Goal: Communication & Community: Answer question/provide support

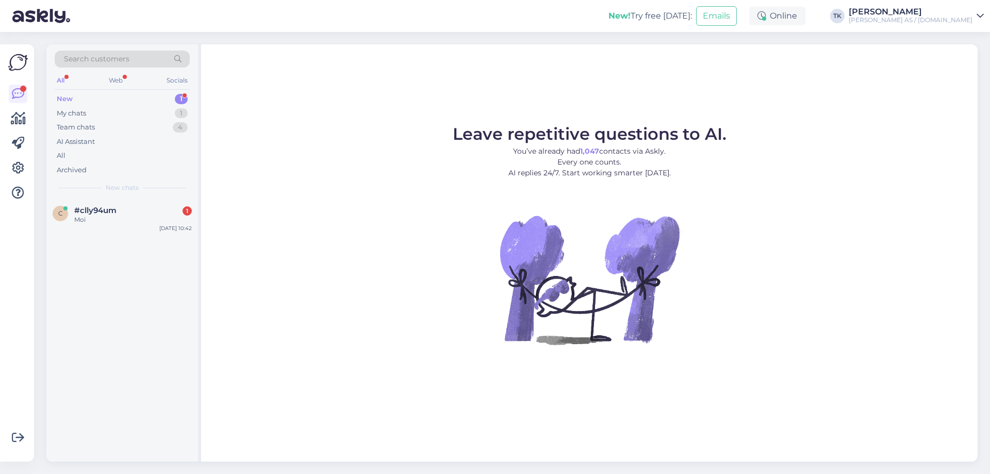
click at [83, 94] on div "New 1" at bounding box center [122, 99] width 135 height 14
click at [96, 218] on div "Moi" at bounding box center [133, 219] width 118 height 9
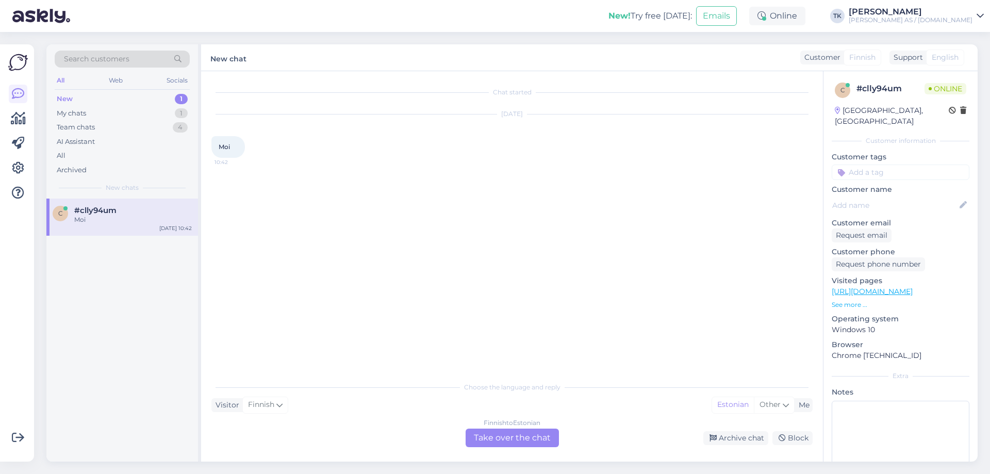
click at [519, 438] on div "Finnish to Estonian Take over the chat" at bounding box center [512, 438] width 93 height 19
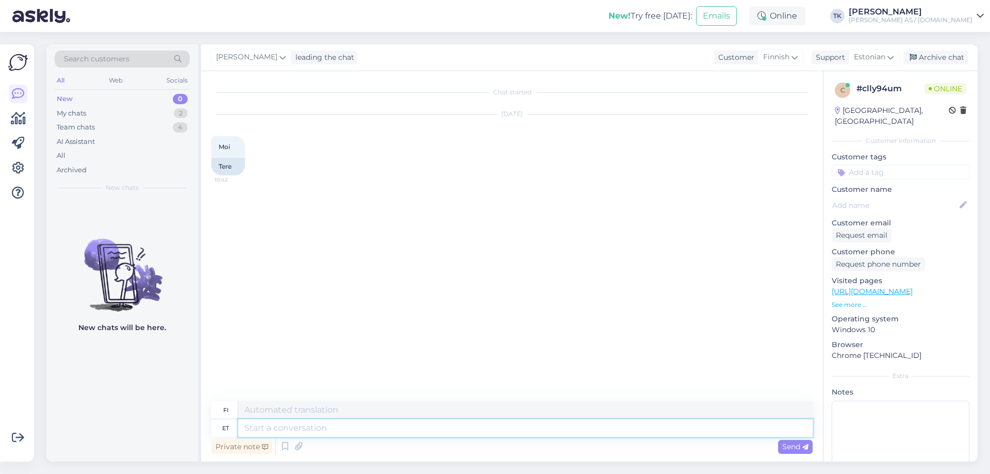
click at [268, 426] on textarea at bounding box center [525, 428] width 575 height 18
type textarea "Tere"
type textarea "Hei"
type textarea "Kuidas"
type textarea "Miten"
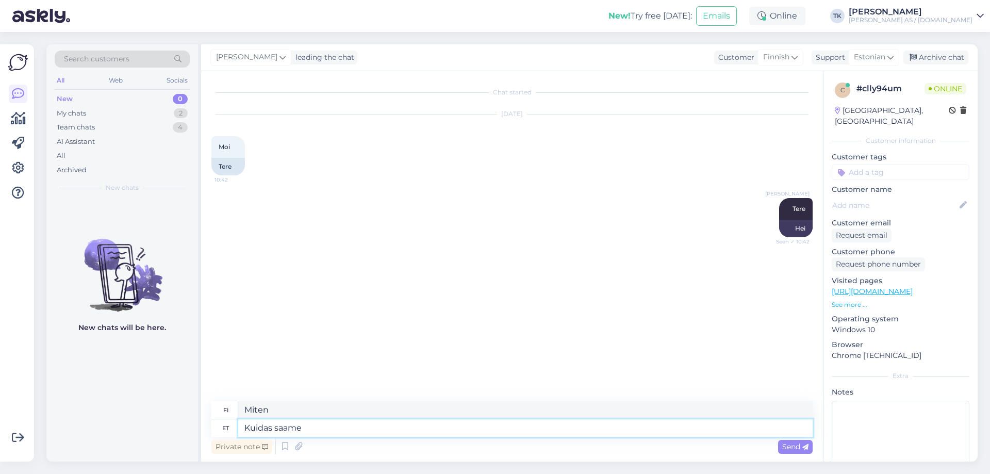
type textarea "Kuidas saame a"
type textarea "Kuinka me voimme"
type textarea "Kuidas saame aidata?"
type textarea "Kuinka voimme auttaa?"
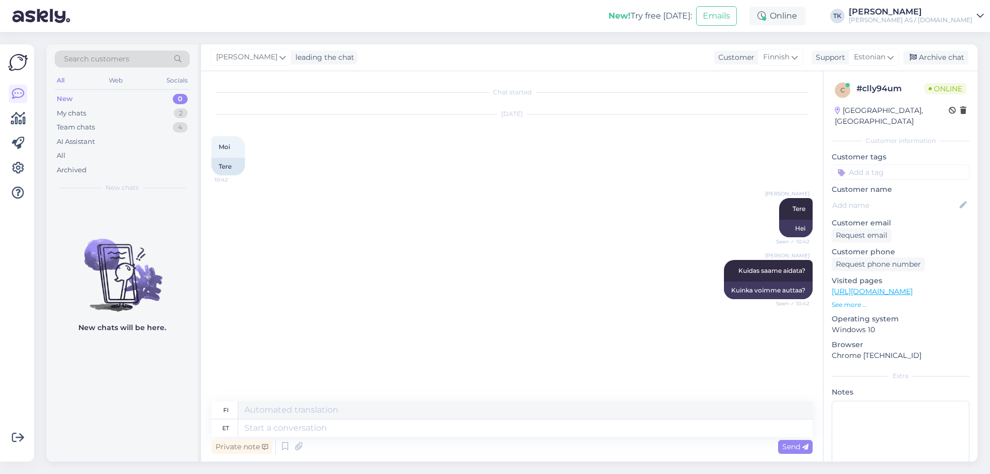
click at [843, 300] on p "See more ..." at bounding box center [901, 304] width 138 height 9
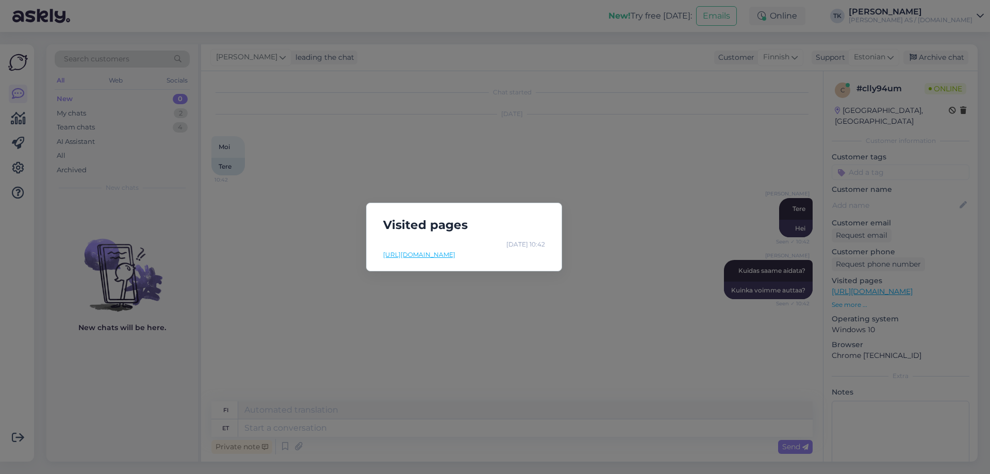
click at [494, 253] on link "[URL][DOMAIN_NAME]" at bounding box center [464, 254] width 162 height 9
click at [612, 175] on div "Visited pages [DATE] 10:42 [URL][DOMAIN_NAME]" at bounding box center [495, 237] width 990 height 474
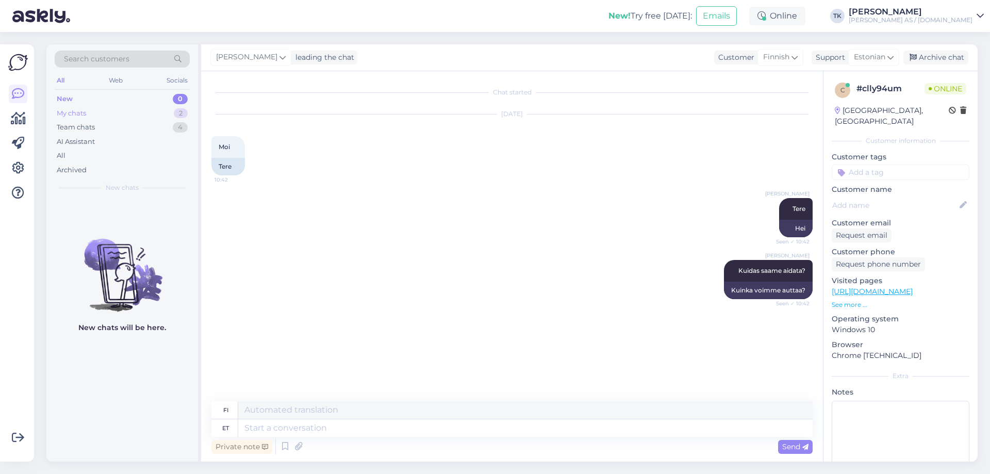
click at [70, 112] on div "My chats" at bounding box center [71, 113] width 29 height 10
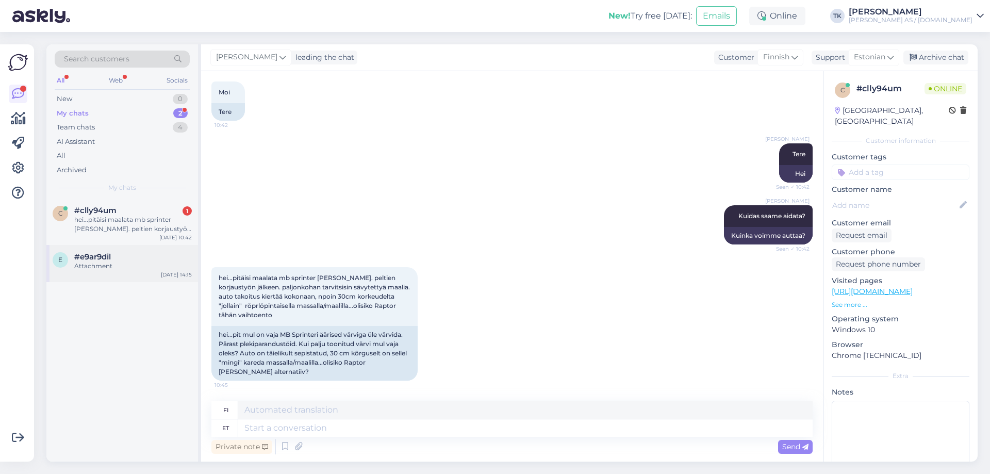
click at [117, 256] on div "#e9ar9dil" at bounding box center [133, 256] width 118 height 9
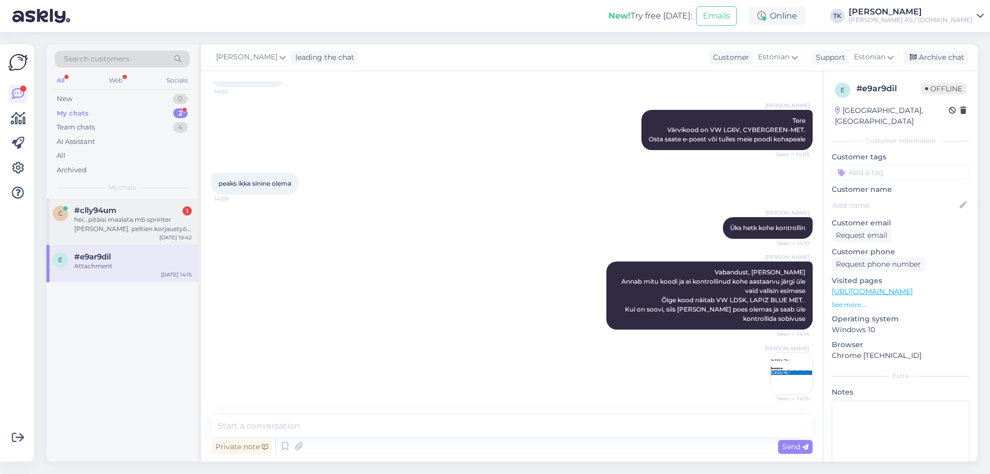
click at [130, 217] on div "hei...pitäisi maalata mb sprinter [PERSON_NAME]. peltien korjaustyön jälkeen. p…" at bounding box center [133, 224] width 118 height 19
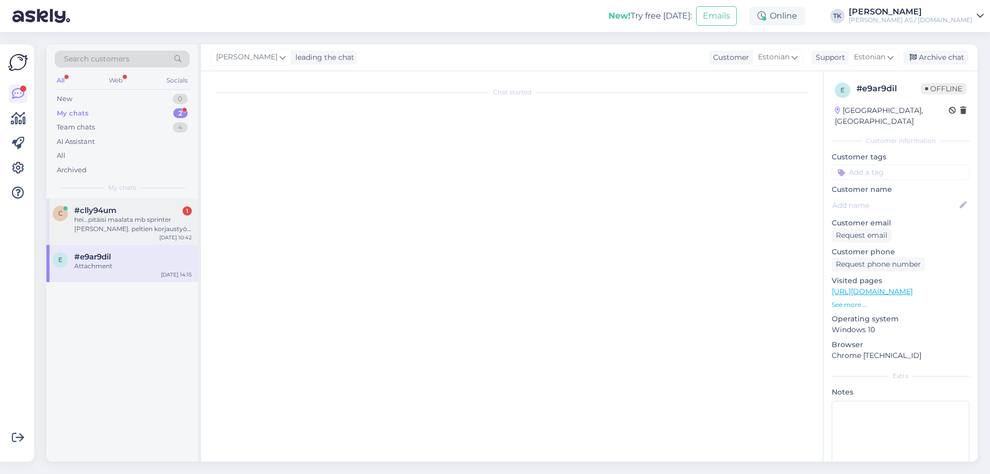
scroll to position [55, 0]
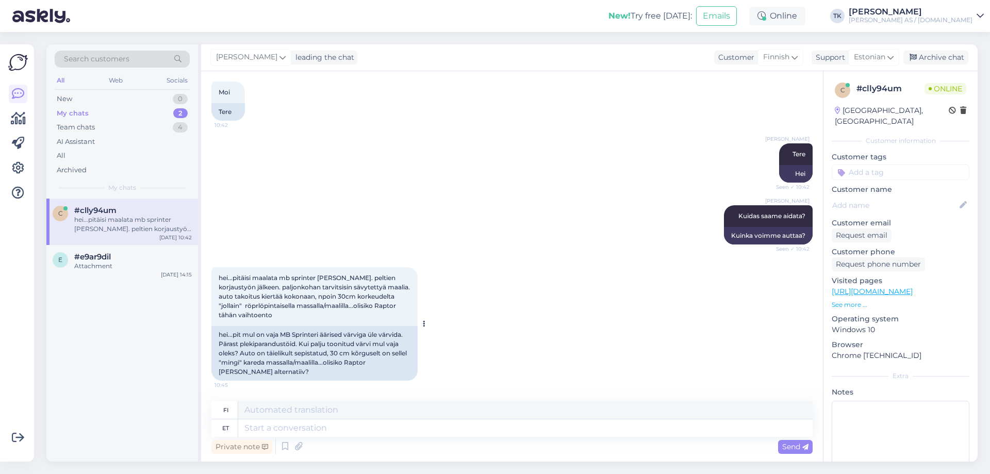
drag, startPoint x: 220, startPoint y: 276, endPoint x: 385, endPoint y: 312, distance: 169.0
click at [385, 312] on div "hei...pitäisi maalata mb sprinter [PERSON_NAME]. peltien korjaustyön jälkeen. p…" at bounding box center [314, 296] width 206 height 59
copy span "hei...pitäisi maalata mb sprinter [PERSON_NAME]. peltien korjaustyön jälkeen. p…"
click at [268, 430] on textarea at bounding box center [525, 428] width 575 height 18
type textarea "J"
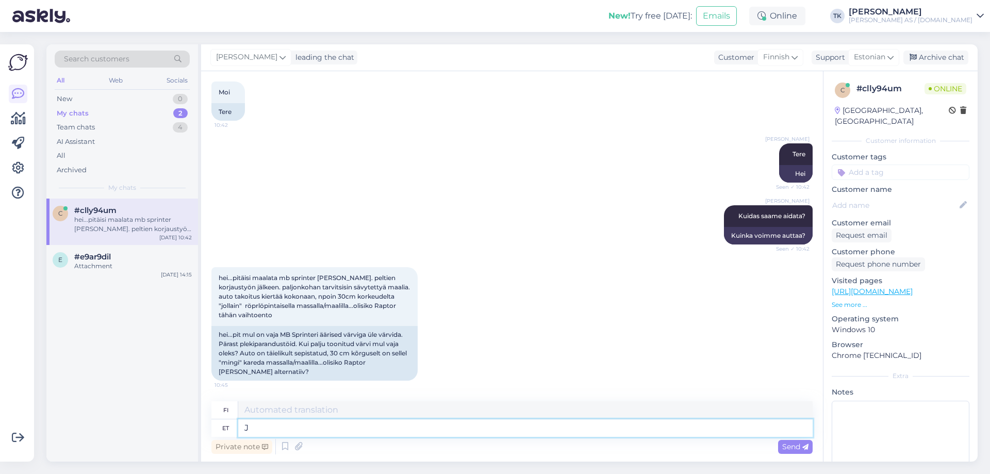
type textarea "JJ"
type textarea "Jah"
type textarea "Kyllä"
type textarea "Jah Raptor"
type textarea "Kyllä Raptor"
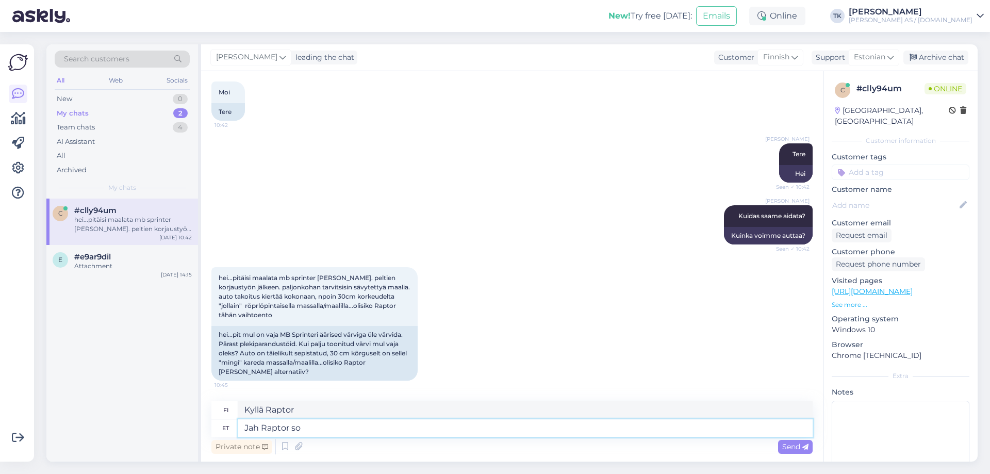
type textarea "Jah Raptor sob"
type textarea "Kyllä Raptor, niin"
type textarea "Jah Raptor sobib s"
type textarea "Kyllä Raptor sopii"
type textarea "Jah Raptor sobib selleks"
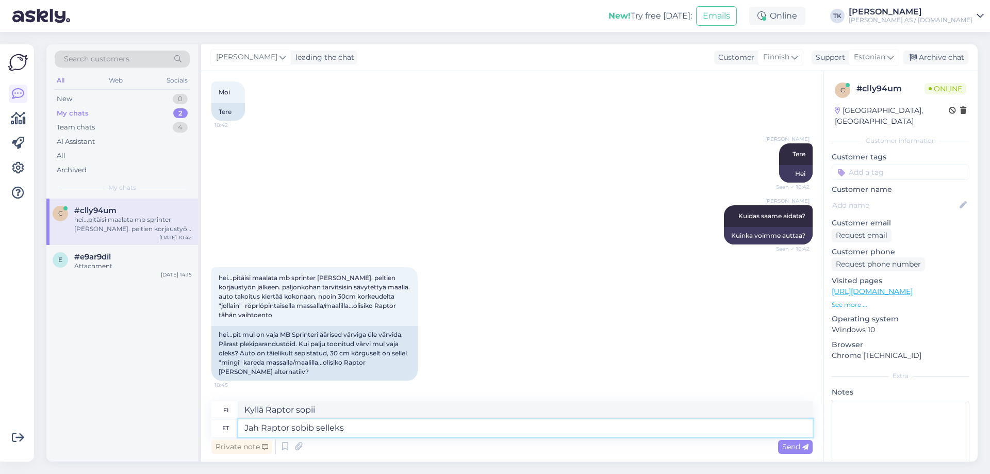
type textarea "Kyllä Raptor sopii tähän"
type textarea "Jah Raptor sobib selleks hästi"
type textarea "Kyllä, Raptor on tähän hyvä."
type textarea "Jah Raptor sobib selleks hästi."
type textarea "Kyllä, Raptor sopii tähän hyvin."
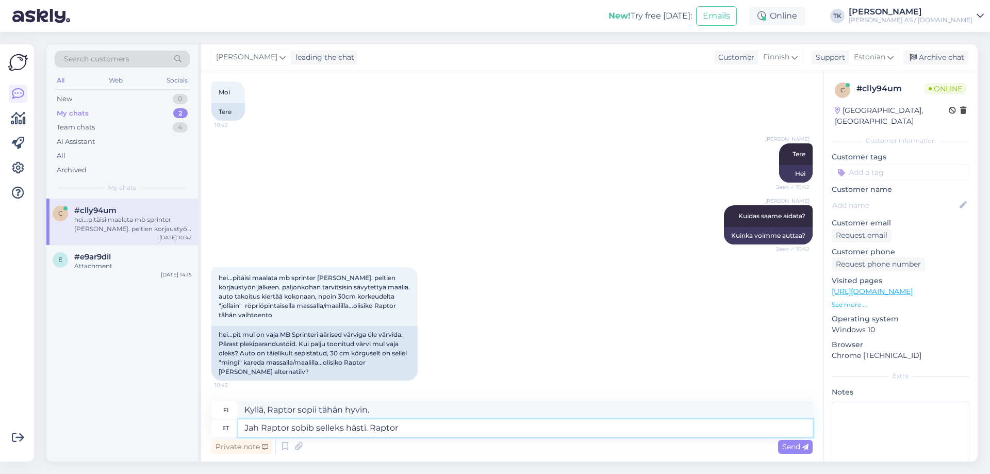
type textarea "Jah Raptor sobib selleks hästi. Raptor"
type textarea "Kyllä, Raptor on hyvä siihen. Raptor"
type textarea "Jah Raptor sobib selleks hästi. Raptori"
type textarea "Kyllä, Raptor sopii tähän hyvin. Raptor"
type textarea "Jah Raptor sobib selleks hästi. Raptori kulu t"
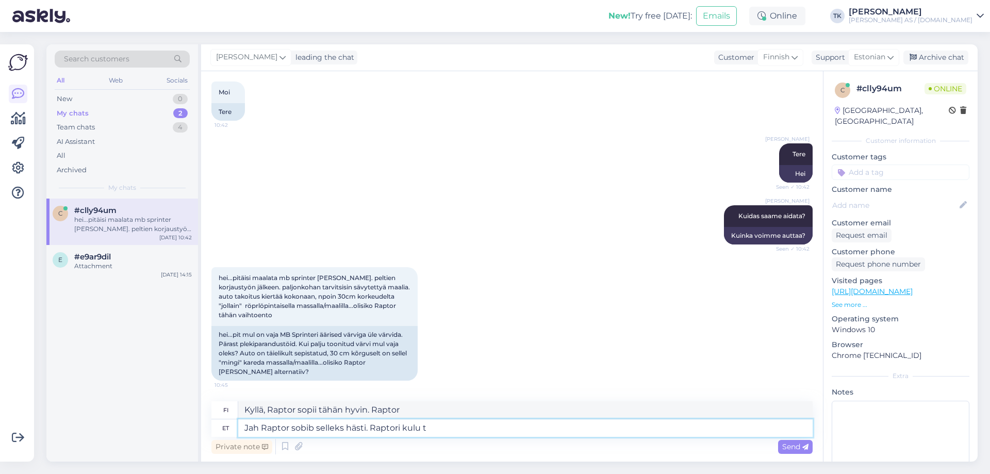
type textarea "Kyllä, Raptor sopii tähän hyvin. Raptorin hinta"
type textarea "Jah Raptor sobib selleks hästi. Raptori ku"
type textarea "Kyllä, Raptor sopii tähän hyvin. Raptorin"
type textarea "Jah Raptor sobib selleks hästi. Raptori kulu"
type textarea "Kyllä, Raptor sopii tähän hyvin. Raptorin hinta"
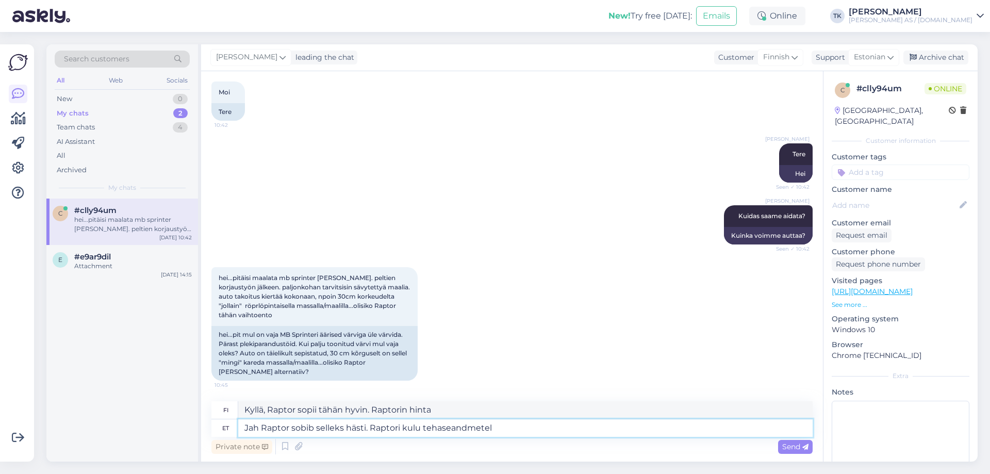
type textarea "Jah Raptor sobib selleks hästi. Raptori kulu tehaseandmetel"
type textarea "Kyllä, Raptor sopii tähän hyvin. Raptorin hinta tehdastietojen mukaan"
type textarea "Jah Raptor sobib selleks hästi. Raptori kulu tehase andmetel ca"
type textarea "Kyllä, Raptor sopii tähän hyvin. Tehtaan mukaan [PERSON_NAME] hinta on noin."
type textarea "Jah Raptor sobib selleks hästi. Raptori kulu tehase andmetel ca 3"
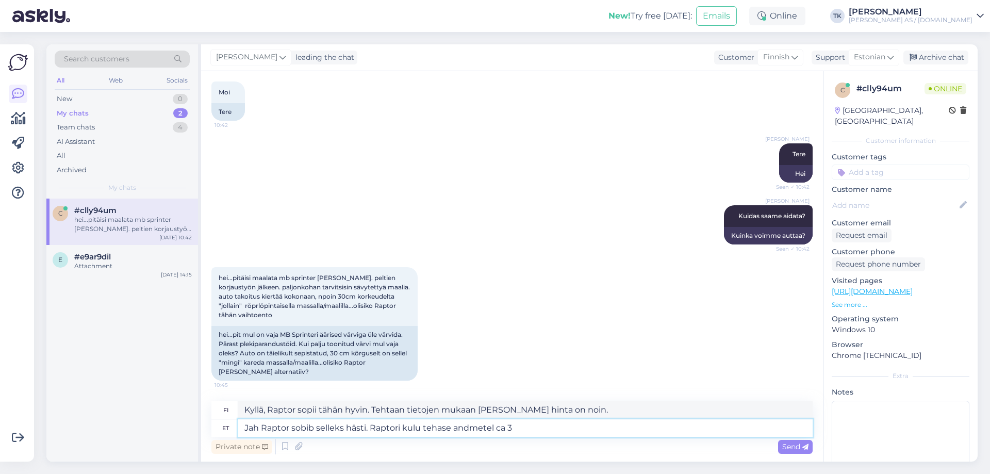
type textarea "Kyllä, Raptor sopii tähän hyvin. Tehtaan mukaan Raptorin kulutus on noin 3"
type textarea "Jah Raptor sobib selleks hästi. Raptori kulu tehase andmetel ca 3 m3"
type textarea "Kyllä, Raptor sopii tähän hyvin. Tehtaan tietojen mukaan Raptorin kulutus on no…"
type textarea "Jah Raptor sobib selleks hästi. Raptori kulu tehase andmetel ca 3 m2"
type textarea "Kyllä, Raptor sopii tähän hyvin. Raptorin kulutus tehtaan mukaan on noin 3 m2."
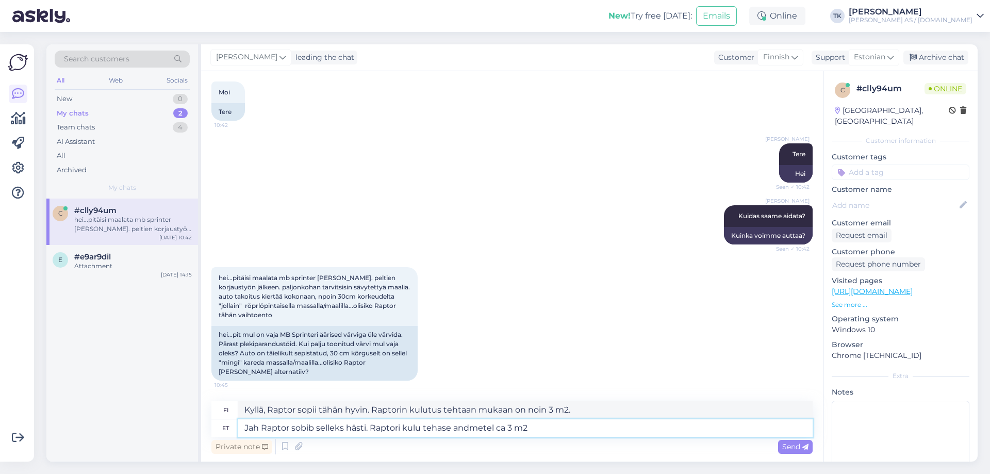
type textarea "Jah Raptor sobib selleks hästi. Raptori kulu tehase andmetel ca 3 m2/"
type textarea "Kyllä, Raptor sopii tähän hyvin. Raptorin kulutus tehtaan mukaan on noin 3 m²/"
type textarea "Jah Raptor sobib selleks hästi. Raptori kulu tehase andmetel ca 3 m2/l"
type textarea "Kyllä, Raptor sopii tähän hyvin. Raptorin kulutus on tehtaan mukaan noin 3 m²/l."
type textarea "Jah Raptor sobib selleks hästi. Raptori kulu tehase andmetel ca 3 m2/l. ah"
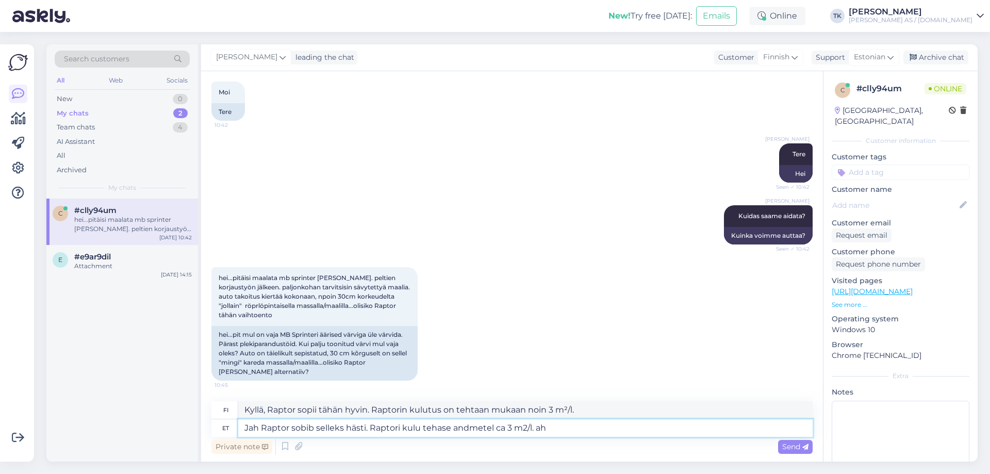
type textarea "Kyllä, Raptor sopii tähän hyvin. Raptorin kulutus on tehtaan tietojen mukaan no…"
type textarea "Jah Raptor sobib selleks hästi. Raptori kulu tehase andmetel ca 3 m2/l. a"
type textarea "Kyllä, Raptor sopii tähän hyvin. Raptorin kulutus on tehtaan mukaan noin 3 m²/l."
type textarea "Jah Raptor sobib selleks hästi. Raptori kulu tehase andmetel ca 3 m2/l. aga"
type textarea "Kyllä, Raptor sopii tähän hyvin. Raptorin kulutus on tehtaan mukaan noin 3 m²/l…"
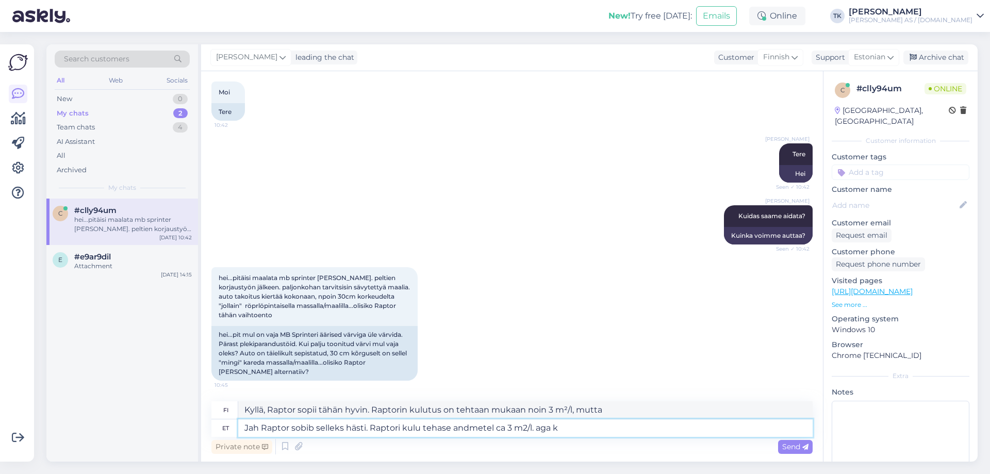
type textarea "Jah Raptor sobib selleks hästi. Raptori kulu tehase andmetel ca 3 m2/l. aga ki"
type textarea "Kyllä, Raptor sopii tähän hyvin. Raptorin kulutus tehtaan tietojen mukaan on no…"
type textarea "Jah Raptor sobib selleks hästi. Raptori kulu tehase andmetel ca 3 m2/l. aga kin"
type textarea "Kyllä, Raptor sopii tähän hyvin. Raptorin kulutus on tehtaan mukaan noin 3 m²/l…"
type textarea "Jah Raptor sobib selleks hästi. Raptori kulu tehase andmetel ca 3 m2/l. aga kind"
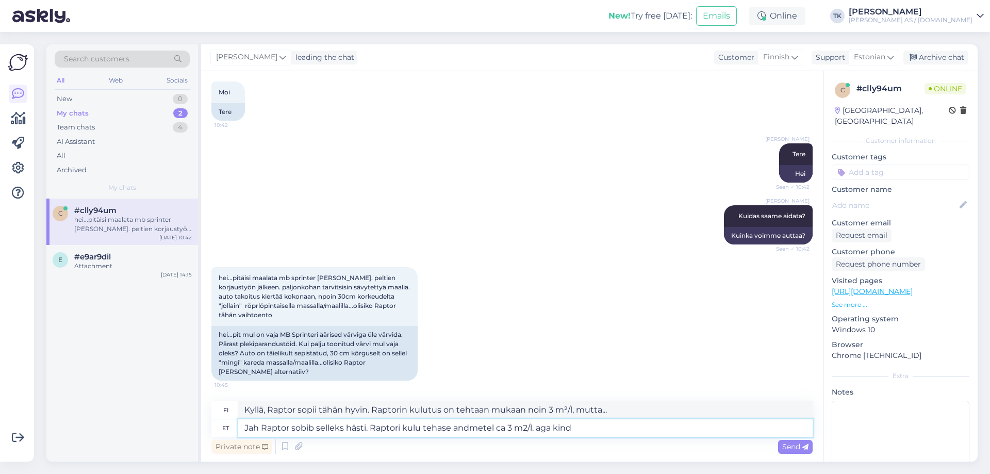
type textarea "Kyllä, Raptor sopii tähän hyvin. Raptorin kulutus tehtaan tietojen mukaan on no…"
type textarea "Jah Raptor sobib selleks hästi. Raptori kulu tehase andmetel ca 3 m2/l. aga kin…"
type textarea "Kyllä, Raptor sopii tähän hyvin. Raptorin kulutus tehtaan tietojen mukaan on no…"
type textarea "Jah Raptor sobib selleks hästi. Raptori kulu tehase andmetel ca 3 m2/l. aga kin…"
type textarea "Kyllä, Raptor sopii tähän hyvin. Raptorin kulutus on tehtaan mukaan noin 3 m²/l…"
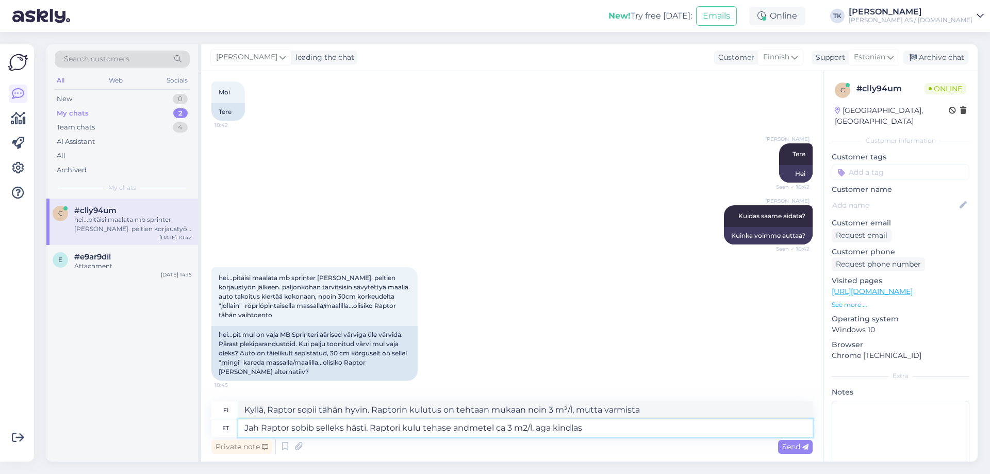
type textarea "Jah Raptor sobib selleks hästi. Raptori kulu tehase andmetel ca 3 m2/l. aga kin…"
type textarea "Kyllä, Raptor sopii tähän hyvin. Raptorin kulutus on tehtaan mukaan noin 3 m²/l…"
type textarea "Jah Raptor sobib selleks hästi. Raptori kulu tehase andmetel ca 3 m2/l. aga kin…"
type textarea "Kyllä, Raptor sopii tähän hyvin. Raptorin kulutus on tehtaan mukaan noin 3 m²/l…"
type textarea "Jah Raptor sobib selleks hästi. Raptori kulu tehase andmetel ca 3 m2/l. aga kin…"
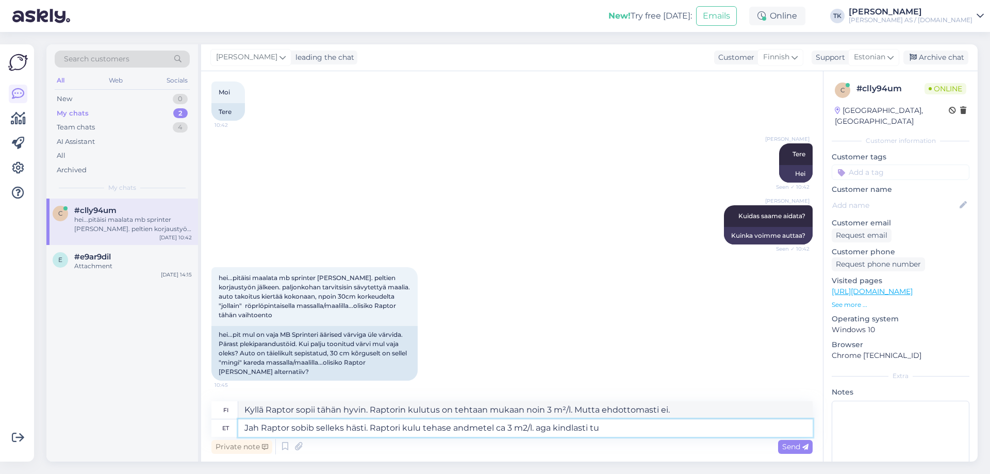
type textarea "Kyllä Raptor sopii tähän hyvin. Raptorin kulutus on tehtaan mukaan noin 3 m²/l.…"
type textarea "Jah Raptor sobib selleks hästi. Raptori kulu tehase andmetel ca 3 m2/l. aga kin…"
type textarea "Kyllä, Raptor sopii tähän hyvin. Raptorin kulutus on tehtaan tietojen mukaan no…"
type textarea "Jah Raptor sobib selleks hästi. Raptori kulu tehase andmetel ca 3 m2/l. aga kin…"
type textarea "Kyllä, Raptor sopii tähän hyvin. Raptorin kulutus on tehtaan mukaan noin 3 m²/l…"
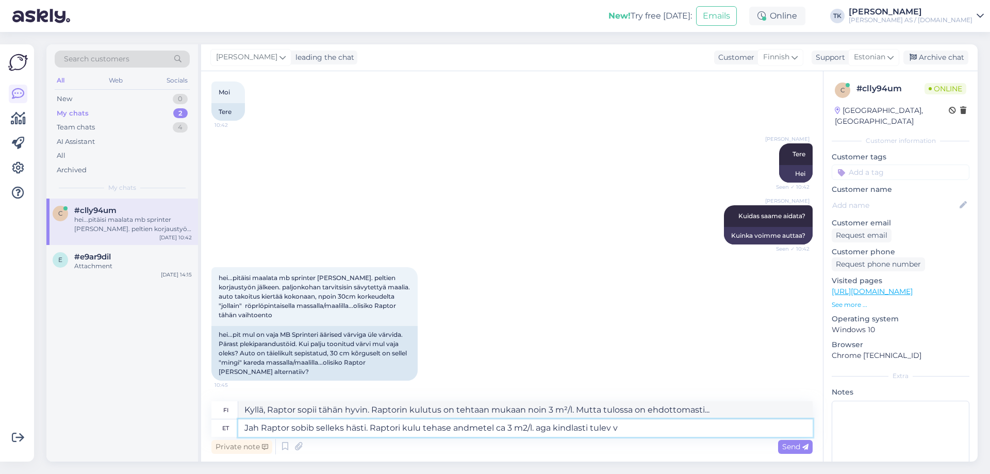
type textarea "Jah Raptor sobib selleks hästi. Raptori kulu tehase andmetel ca 3 m2/l. aga kin…"
type textarea "Kyllä, Raptor sopii tähän hyvin. Raptorin kulutus on tehtaan mukaan noin 3 m²/l…"
type textarea "Jah Raptor sobib selleks hästi. Raptori kulu tehase andmetel ca 3 m2/l. aga kin…"
type textarea "Kyllä, Raptor sopii tähän hyvin. Tehtaan tietojen mukaan Raptorin kulutus on no…"
type textarea "Jah Raptor sobib selleks hästi. Raptori kulu tehase andmetel ca 3 m2/l. aga kin…"
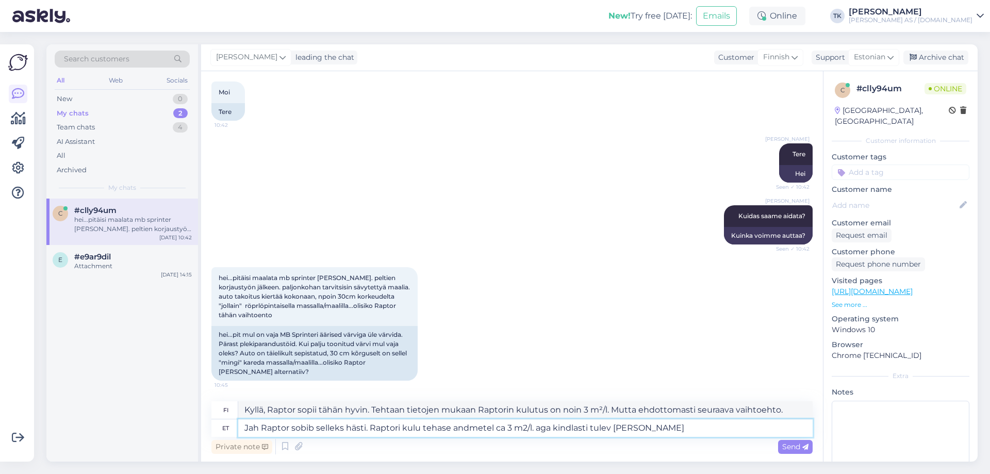
type textarea "Kyllä Raptor sopii tähän hyvin. Raptorin kulutus on tehtaan mukaan noin 3 m²/l.…"
type textarea "Jah Raptor sobib selleks hästi. Raptori kulu tehase andmetel ca 3 m2/l. aga kin…"
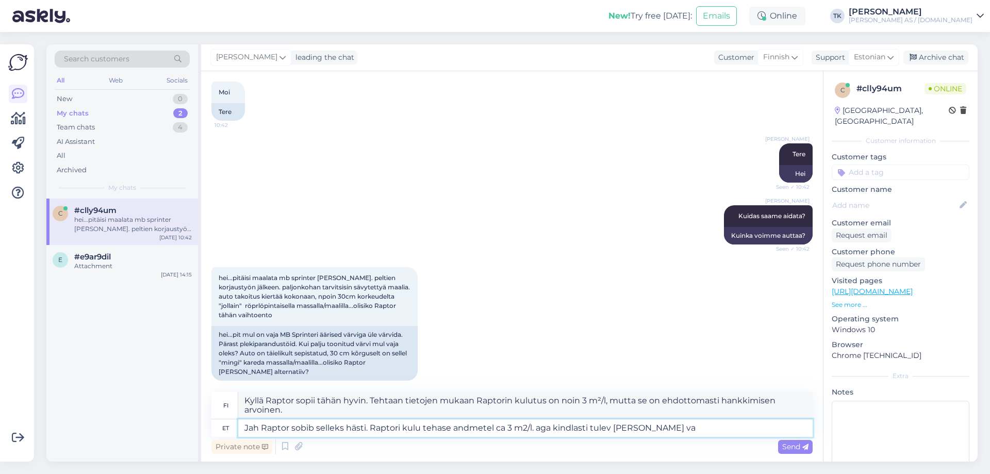
type textarea "Kyllä, Raptor sopii tähän hyvin. Tehtaan tietojen mukaan Raptorin kulutus on no…"
type textarea "Jah Raptor sobib selleks hästi. Raptori kulu tehase andmetel ca 3 m2/l. aga kin…"
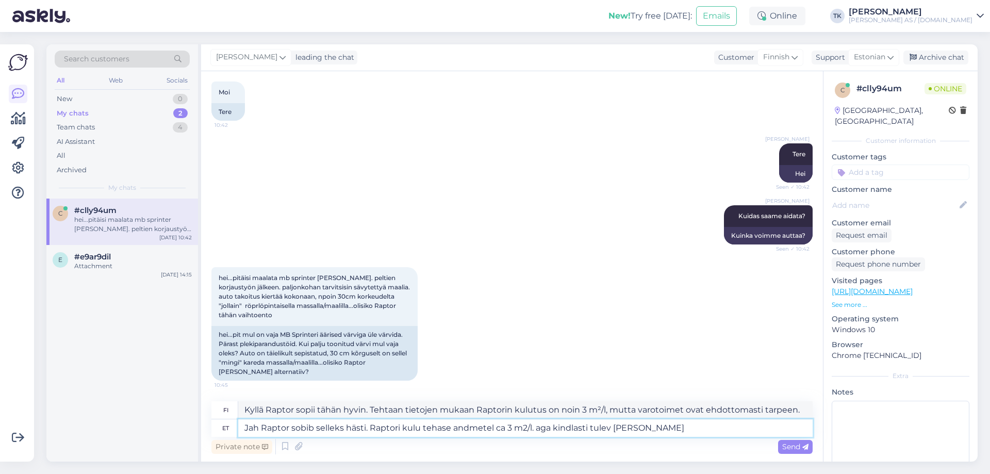
type textarea "Kyllä, Raptor sopii tähän hyvin. Tehtaan tietojen mukaan Raptorin kulutus on no…"
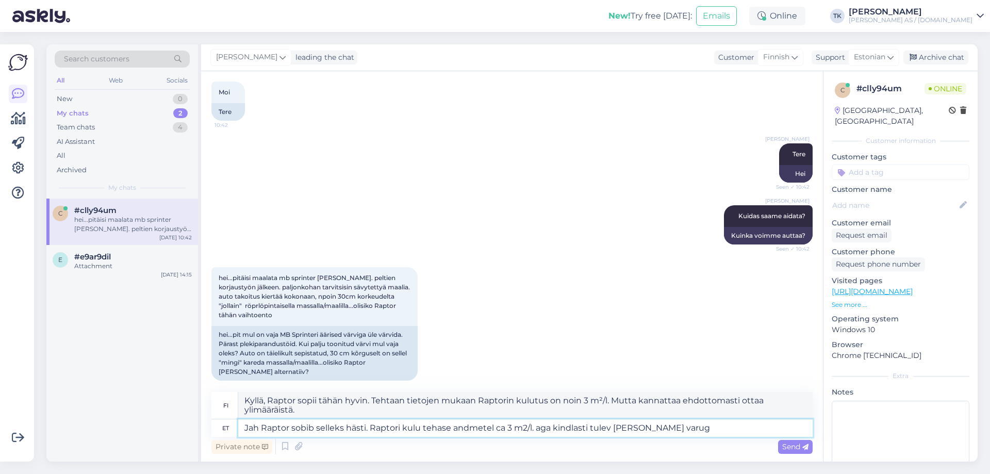
type textarea "Jah Raptor sobib selleks hästi. Raptori kulu tehase andmetel ca 3 m2/l. aga kin…"
type textarea "Kyllä, Raptor sopii tähän hyvin. Tehtaan mukaan Raptorin kulutus on noin 3 m²/l…"
type textarea "Jah Raptor sobib selleks hästi. Raptori kulu tehase andmetel ca 3 m2/l. aga kin…"
type textarea "Kyllä, Raptor sopii tähän hyvin. Tehtaan tietojen mukaan Raptorin kulutus on no…"
type textarea "Jah Raptor sobib selleks hästi. Raptori kulu tehase andmetel ca 3 m2/l. aga kin…"
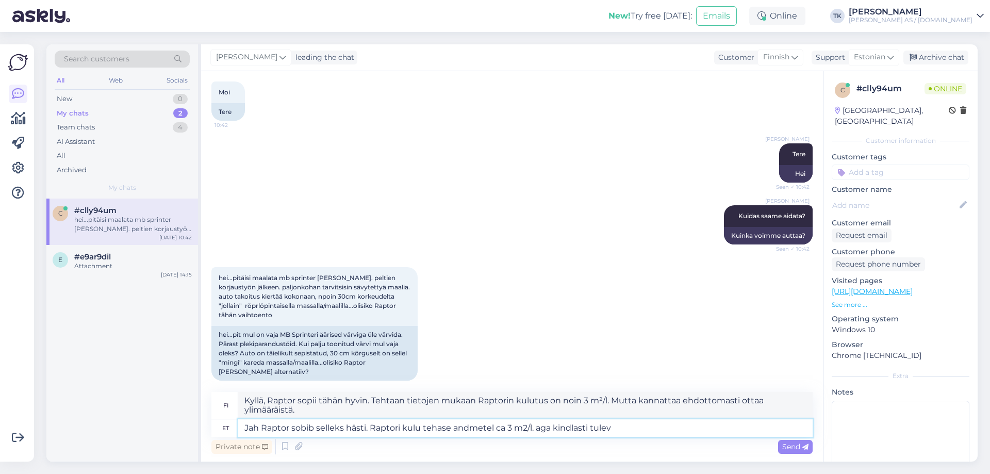
type textarea "Kyllä, Raptor sopii tähän hyvin. Tehtaan tietojen mukaan Raptorin kulutus on no…"
type textarea "Jah Raptor sobib selleks hästi. Raptori kulu tehase andmetel ca 3 m2/l. aga kin…"
type textarea "Kyllä, Raptor sopii tähän hyvin. Tehtaan tietojen mukaan Raptorin kulutus on no…"
type textarea "Jah Raptor sobib selleks hästi. Raptori kulu tehase andmetel ca 3 m2/l. aga kin…"
type textarea "Kyllä Raptor sopii tähän hyvin. Tehtaan tietojen mukaan Raptorin kulutus on noi…"
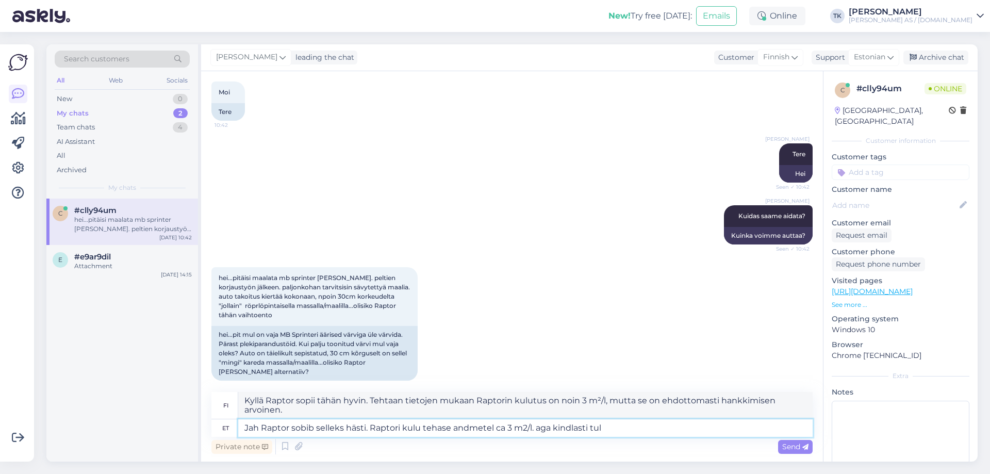
type textarea "Jah Raptor sobib selleks hästi. Raptori kulu tehase andmetel ca 3 m2/l. aga kin…"
type textarea "Kyllä, Raptor sopii tähän hyvin. Tehtaan tietojen mukaan Raptorin kulutus on no…"
type textarea "Jah Raptor sobib selleks hästi. Raptori kulu tehase andmetel ca 3 m2/l. aga kin…"
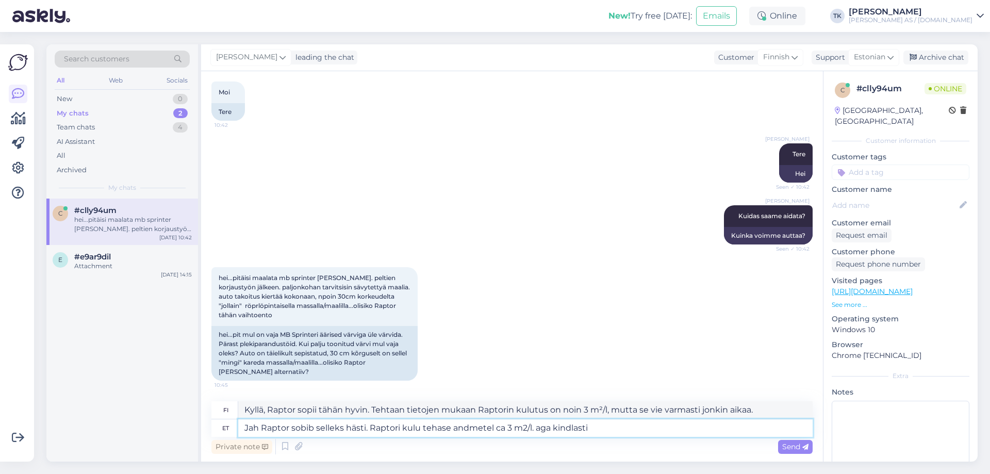
type textarea "Kyllä, Raptor sopii tähän hyvin. Raptorin kulutus on tehtaan mukaan noin 3 m²/l…"
type textarea "Jah Raptor sobib selleks hästi. Raptori kulu tehase andmetel ca 3 m2/l. aga kin…"
type textarea "Kyllä Raptor sopii tähän hyvin. Tehtaan tietojen mukaan Raptorin kulutus on noi…"
type textarea "Jah Raptor sobib selleks hästi. Raptori kulu tehase andmetel ca 3 m2/l. aga kin…"
type textarea "Kyllä, Raptor sopii tähän hyvin. Raptorin kulutus on tehtaan mukaan noin 3 m²/l…"
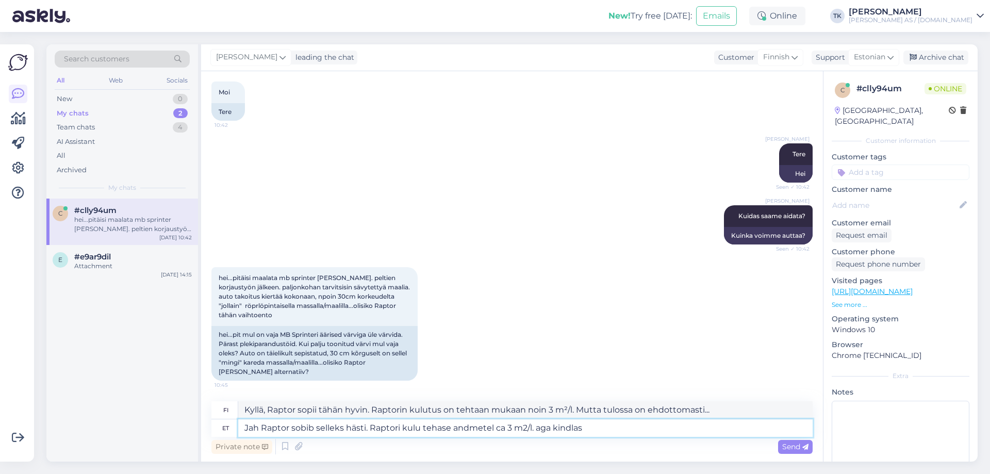
type textarea "Jah Raptor sobib selleks hästi. Raptori kulu tehase andmetel ca 3 m2/l. aga kin…"
type textarea "Kyllä, Raptor sopii tähän hyvin. Raptorin kulutus on tehtaan mukaan noin 3 m²/l…"
type textarea "Jah Raptor sobib selleks hästi. Raptori kulu tehase andmetel ca 3 m2/l. aga ki"
type textarea "Kyllä, Raptor sopii tähän hyvin. Raptorin kulutus on tehtaan mukaan noin 3 m²/l…"
type textarea "Jah Raptor sobib selleks hästi. Raptori kulu tehase andmetel ca 3 m2/l. aga k"
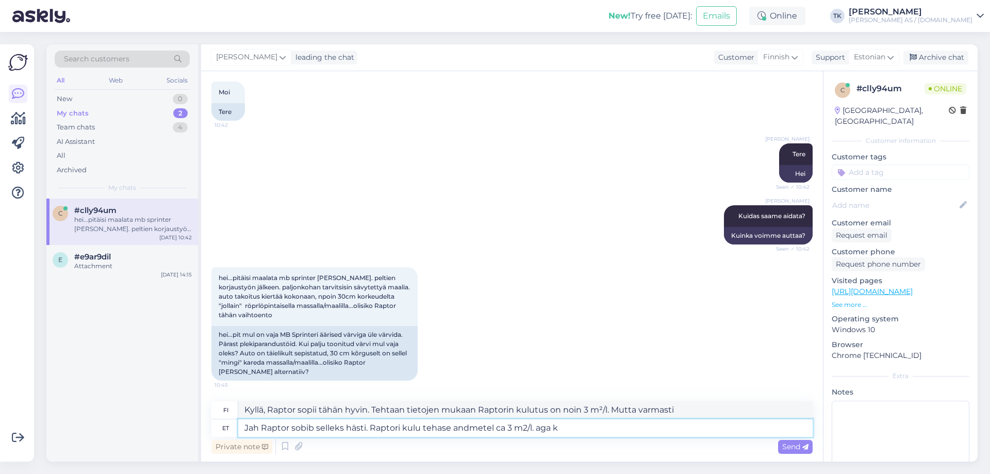
type textarea "Kyllä, Raptor sopii tähän hyvin. Raptorin kulutus tehtaan tietojen mukaan on no…"
type textarea "Jah Raptor sobib selleks hästi. Raptori kulu tehase andmetel ca 3 m2/l. aga"
type textarea "Kyllä, Raptor sopii tähän hyvin. Raptorin kulutus tehtaan tietojen mukaan on no…"
type textarea "Jah Raptor sobib selleks hästi. Raptori kulu tehase andmetel ca 3 m2/l. aga"
type textarea "Kyllä, Raptor sopii tähän hyvin. Raptorin kulutus tehtaan tietojen mukaan on no…"
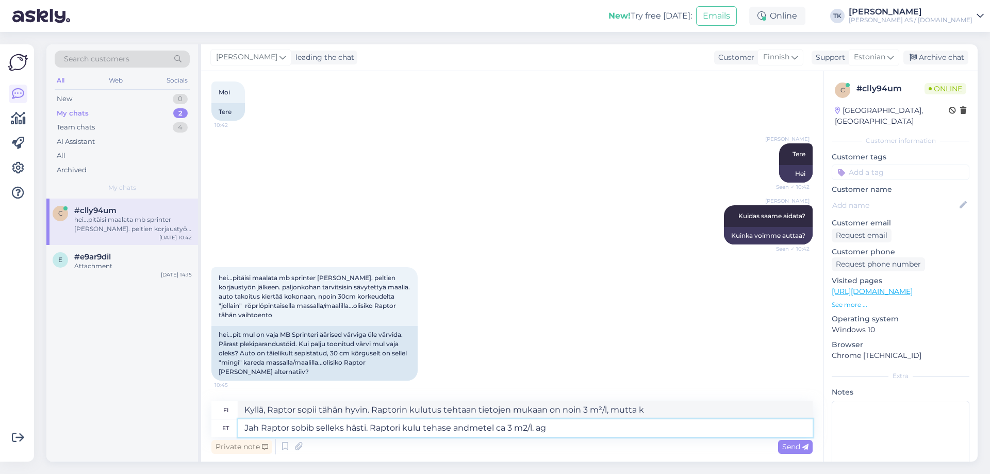
type textarea "Jah Raptor sobib selleks hästi. Raptori kulu tehase andmetel ca 3 m2/l. a"
type textarea "Kyllä, Raptor sopii tähän hyvin. Raptorin kulutus on tehtaan mukaan noin 3 m²/l."
type textarea "Jah Raptor sobib selleks hästi. Raptori kulu tehase andmetel ca 3 m2/l. Aag"
type textarea "Kyllä, Raptor sopii tähän hyvin. Raptorin kulutus on tehtaan mukaan noin 3 m²/l…"
type textarea "Jah Raptor sobib selleks hästi. Raptori kulu tehase andmetel ca 3 m2/l. A"
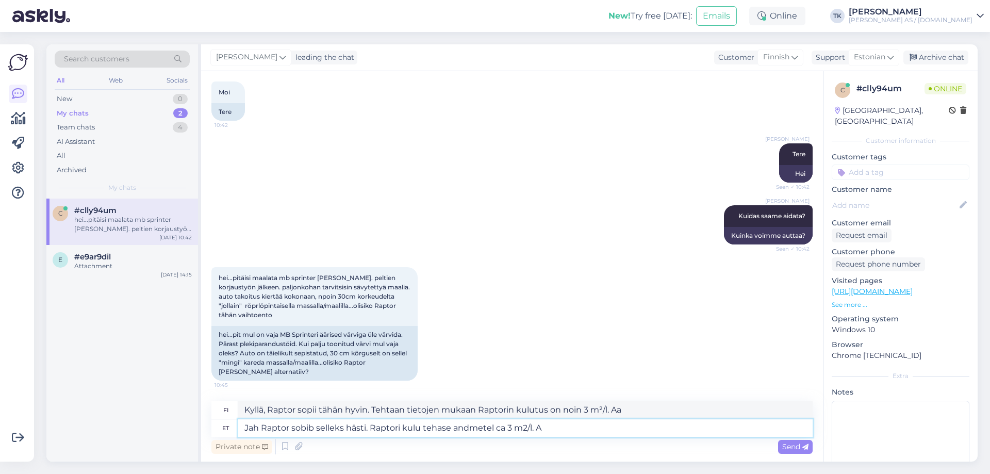
type textarea "Kyllä, Raptor sopii tähän hyvin. Raptorin kulutus on tehtaan mukaan noin 3 m²/l."
type textarea "Jah Raptor sobib selleks hästi. Raptori kulu tehase andmetel ca 3 m2/l. Aga"
type textarea "Kyllä, Raptor sopii tähän hyvin. Raptorin kulutus on tehtaan mukaan noin 3 m²/l…"
type textarea "Jah Raptor sobib selleks hästi. Raptori kulu tehase andmetel ca 3 m2/l. Aga re"
type textarea "Kyllä, Raptor sopii tähän hyvin. Tehtaan tietojen mukaan Raptorin kulutus on no…"
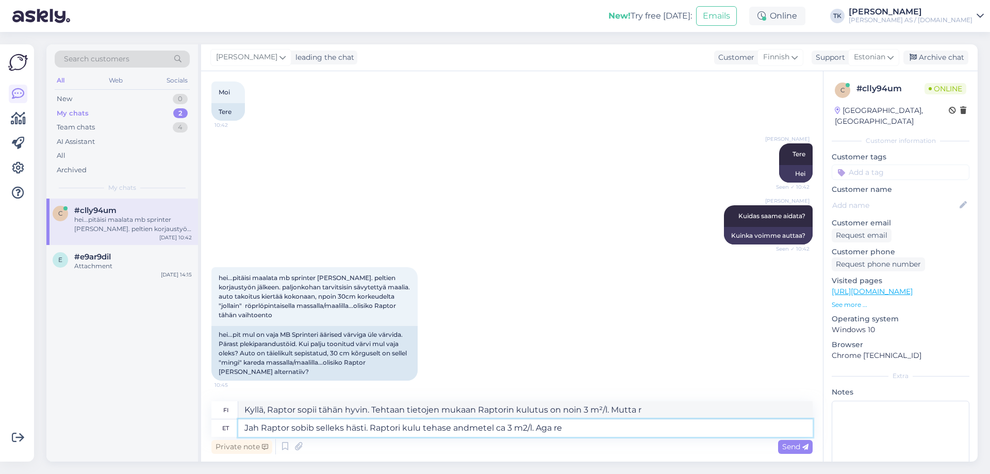
type textarea "Jah Raptor sobib selleks hästi. Raptori kulu tehase andmetel ca 3 m2/l. Aga rea"
type textarea "Kyllä, Raptor sopii tähän hyvin. Raptorin kulutus tehtaan tietojen mukaan on no…"
type textarea "Jah Raptor sobib selleks hästi. Raptori kulu tehase andmetel ca 3 m2/l. Aga reaa"
type textarea "Kyllä, Raptor sopii tähän hyvin. Tehtaan tietojen mukaan Raptorin kulutus on no…"
type textarea "Jah Raptor sobib selleks hästi. Raptori kulu tehase andmetel ca 3 m2/l. Aga rea…"
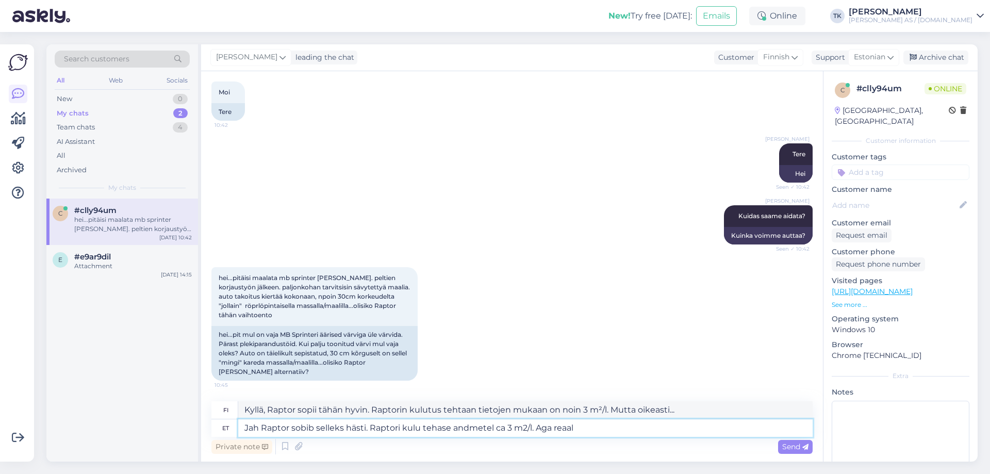
type textarea "Kyllä, Raptor sopii tähän hyvin. Raptorin kulutus on tehtaan mukaan noin 3 m²/l…"
type textarea "Jah Raptor sobib selleks hästi. Raptori kulu tehase andmetel ca 3 m2/l. Aga rea…"
type textarea "Kyllä, Raptor sopii tähän hyvin. Tehtaan tietojen mukaan Raptorin kulutus on no…"
type textarea "Jah Raptor sobib selleks hästi. Raptori kulu tehase andmetel ca 3 m2/l. Aga rea…"
type textarea "Kyllä, Raptor sopii tähän hyvin. Tehtaan tietojen mukaan Raptorin kulutus on no…"
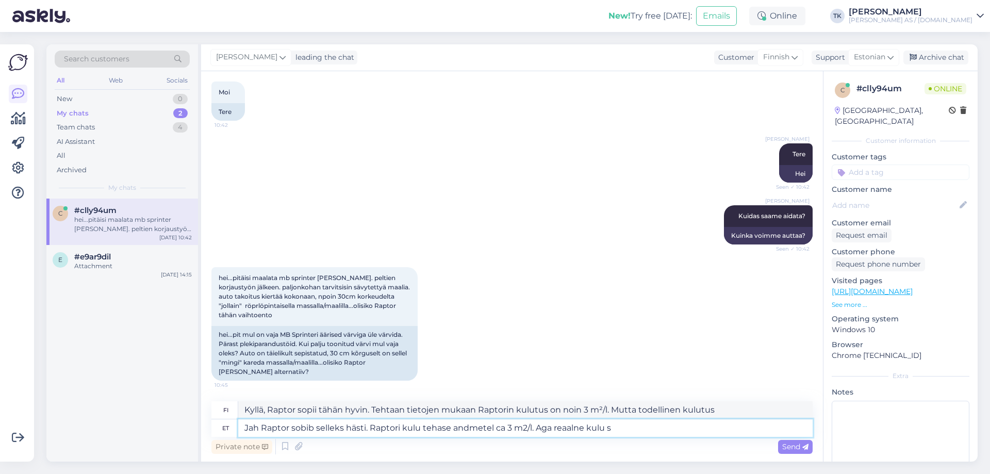
type textarea "Jah Raptor sobib selleks hästi. Raptori kulu tehase andmetel ca 3 m2/l. Aga rea…"
type textarea "Kyllä, Raptor sopii tähän hyvin. Tehtaan tietojen mukaan Raptorin kulutus on no…"
type textarea "Jah Raptor sobib selleks hästi. Raptori kulu tehase andmetel ca 3 m2/l. Aga rea…"
type textarea "Kyllä, Raptor sopii tähän hyvin. Tehtaan tietojen mukaan Raptorin kulutus on no…"
type textarea "Jah Raptor sobib selleks hästi. Raptori kulu tehase andmetel ca 3 m2/l. Aga rea…"
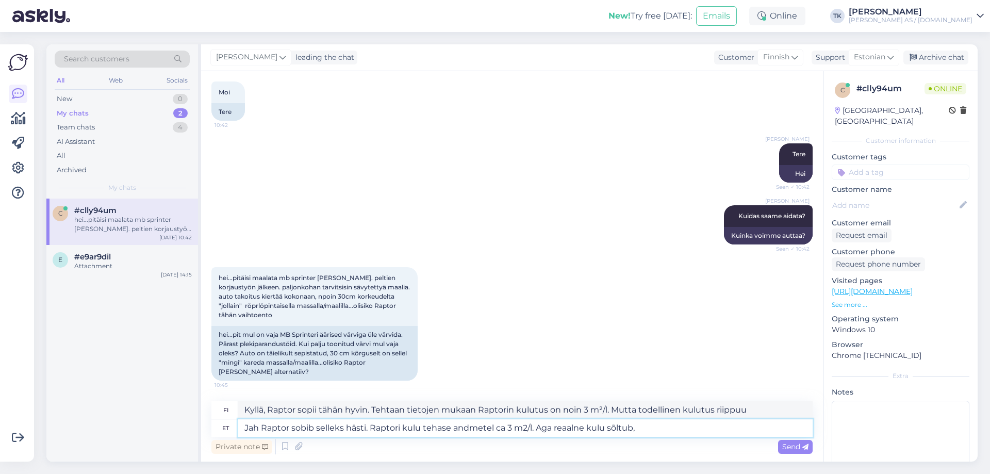
type textarea "Kyllä, Raptor sopii tähän hyvin. Tehtaan tietojen mukaan Raptorin kulutus on no…"
type textarea "Jah Raptor sobib selleks hästi. Raptori kulu tehase andmetel ca 3 m2/l. Aga rea…"
type textarea "Kyllä, Raptor sopii tähän hyvin. Tehtaan tietojen mukaan Raptorin kulutus on no…"
type textarea "Jah Raptor sobib selleks hästi. Raptori kulu tehase andmetel ca 3 m2/l. Aga rea…"
type textarea "Kyllä, Raptor sopii tähän hyvin. Tehtaan tietojen mukaan Raptorin kulutus on no…"
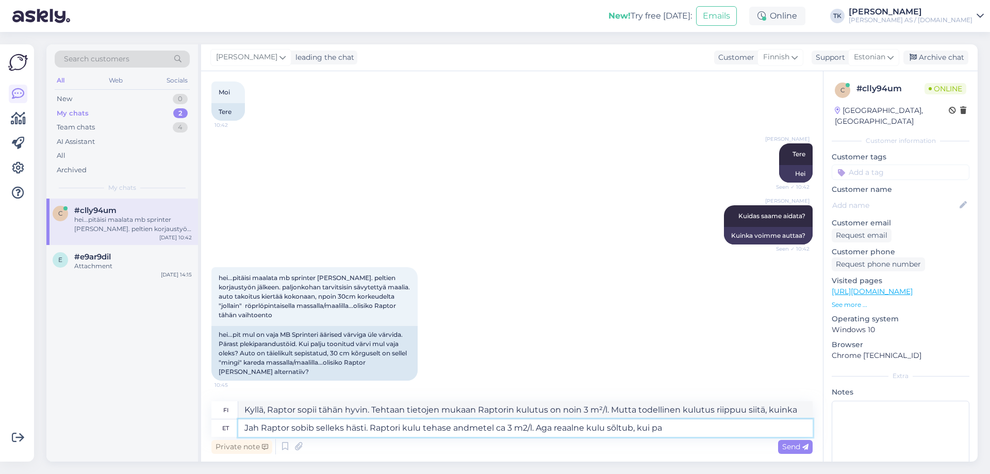
type textarea "Jah Raptor sobib selleks hästi. Raptori kulu tehase andmetel ca 3 m2/l. Aga rea…"
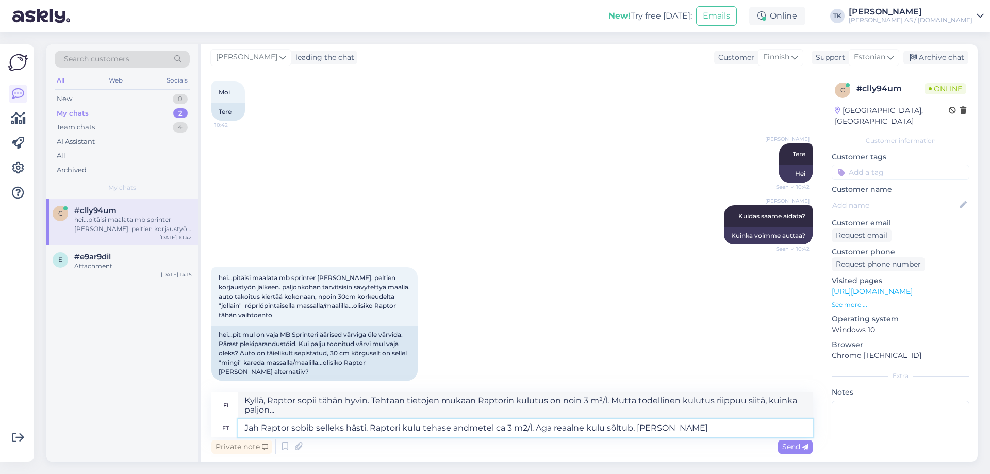
type textarea "Kyllä, Raptor sopii tähän hyvin. Tehtaan tietojen mukaan Raptorin kulutus on no…"
type textarea "Jah Raptor sobib selleks hästi. Raptori kulu tehase andmetel ca 3 m2/l. Aga rea…"
type textarea "Kyllä, Raptor on tähän hyvä. Tehtaan mukaan Raptorin kulutus on noin 3 m²/l. Mu…"
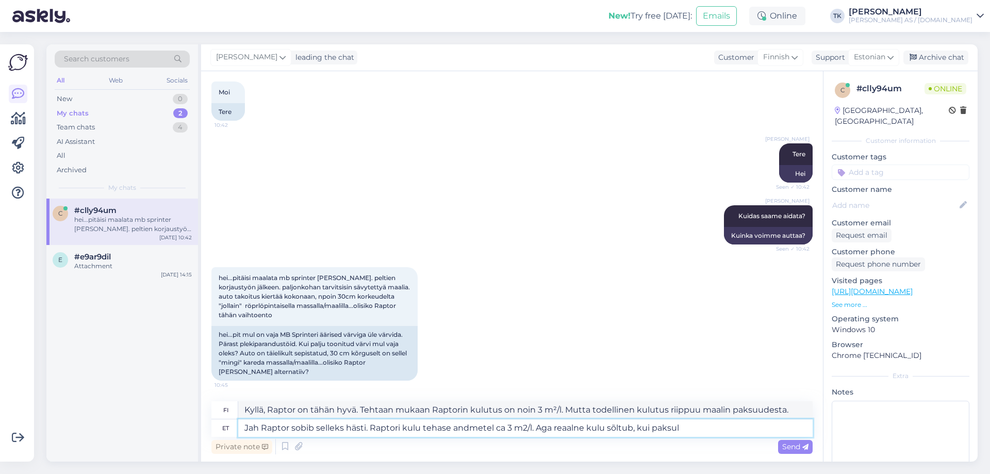
type textarea "Jah Raptor sobib selleks hästi. Raptori kulu tehase andmetel ca 3 m2/l. Aga rea…"
type textarea "Kyllä, Raptor on tähän hyvä. Tehtaan tietojen mukaan Raptorin kulutus on noin 3…"
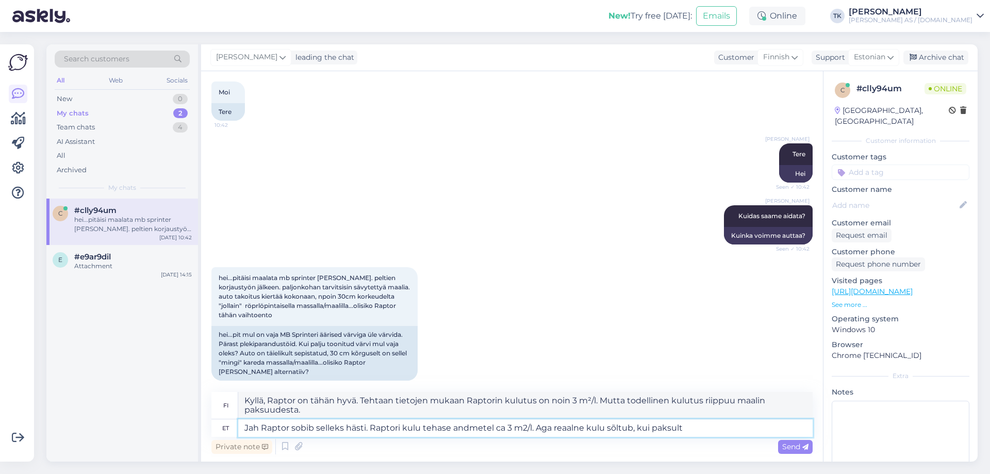
type textarea "Jah Raptor sobib selleks hästi. Raptori kulu tehase andmetel ca 3 m2/l. Aga rea…"
type textarea "Kyllä, Raptor sopii tähän hyvin. Tehtaan tietojen mukaan Raptorin kulutus on no…"
type textarea "Jah Raptor sobib selleks hästi. Raptori kulu tehase andmetel ca 3 m2/l. Aga rea…"
type textarea "Kyllä, Raptor sopii tähän hyvin. Tehtaan mukaan Raptorin kulutus on noin 3 m²/l…"
type textarea "Jah Raptor sobib selleks hästi. Raptori kulu tehase andmetel ca 3 m2/l. Aga rea…"
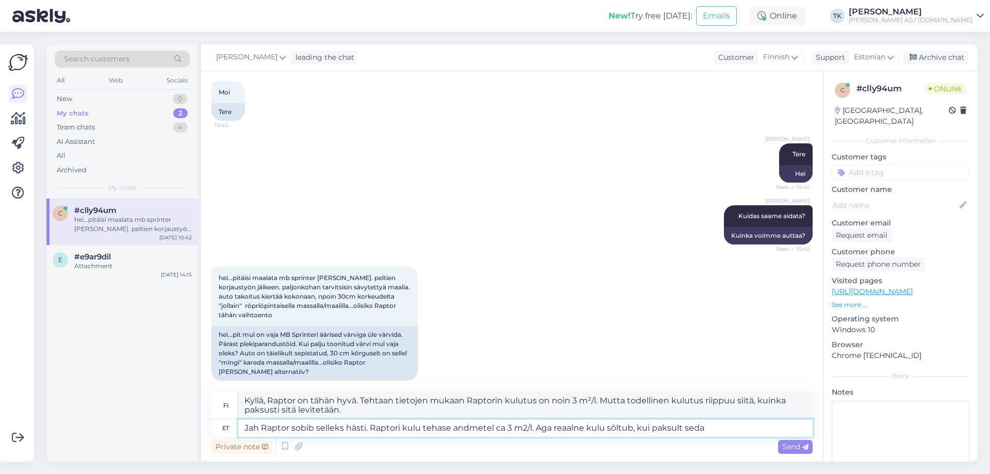
type textarea "Kyllä, Raptor sopii tähän hyvin. Tehtaan tietojen mukaan Raptorin kulutus on no…"
type textarea "Jah Raptor sobib selleks hästi. Raptori kulu tehase andmetel ca 3 m2/l. Aga rea…"
type textarea "Kyllä, Raptor on tähän hyvä. Tehtaan mukaan Raptorin kulutus on noin 3 m²/l. Mu…"
type textarea "Jah Raptor sobib selleks hästi. Raptori kulu tehase andmetel ca 3 m2/l. Aga rea…"
type textarea "Kyllä, Raptor on tähän hyvä. Tehtaan tietojen mukaan Raptorin kulutus on noin 3…"
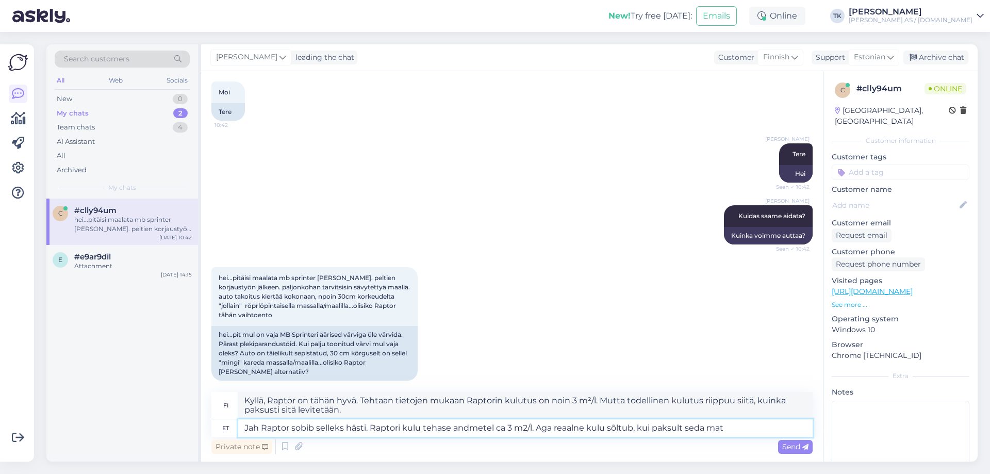
type textarea "Jah Raptor sobib selleks hästi. Raptori kulu tehase andmetel ca 3 m2/l. Aga rea…"
type textarea "Kyllä, Raptor sopii tähän hyvin. Raptorin kulutus on tehtaan mukaan noin 3 m²/l…"
type textarea "Jah Raptor sobib selleks hästi. Raptori kulu tehase andmetel ca 3 m2/l. Aga rea…"
type textarea "Kyllä, Raptor sopii tähän hyvin. Raptorin kulutus on tehtaan mukaan noin 3 m²/l…"
type textarea "Jah Raptor sobib selleks hästi. Raptori kulu tehase andmetel ca 3 m2/l. Aga rea…"
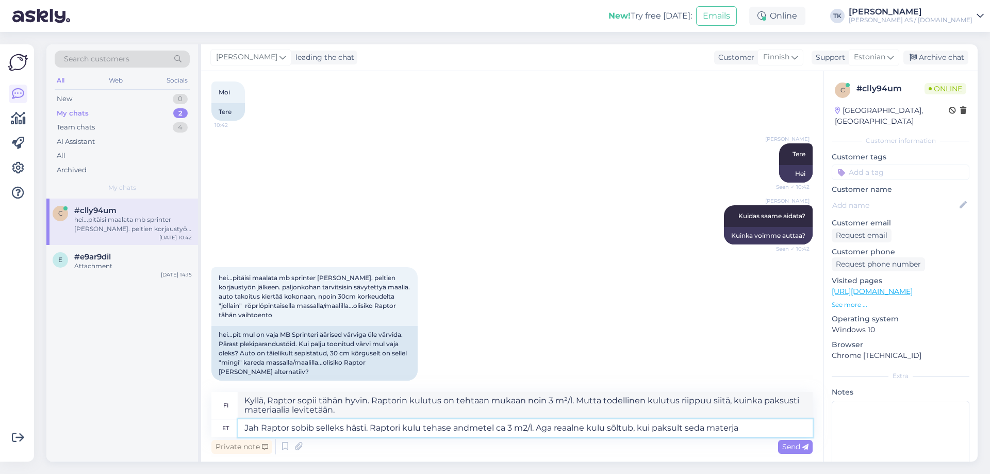
type textarea "Kyllä, Raptor sopii tähän hyvin. Tehtaan tietojen mukaan Raptorin kulutus on no…"
type textarea "Jah Raptor sobib selleks hästi. Raptori kulu tehase andmetel ca 3 m2/l. Aga rea…"
type textarea "Kyllä, Raptor sopii tähän hyvin. Tehtaan tietojen mukaan Raptorin kulutus on no…"
type textarea "Jah Raptor sobib selleks hästi. Raptori kulu tehase andmetel ca 3 m2/l. Aga rea…"
type textarea "Kyllä, Raptor sopii tähän hyvin. Tehtaan tietojen mukaan Raptorin kulutus on no…"
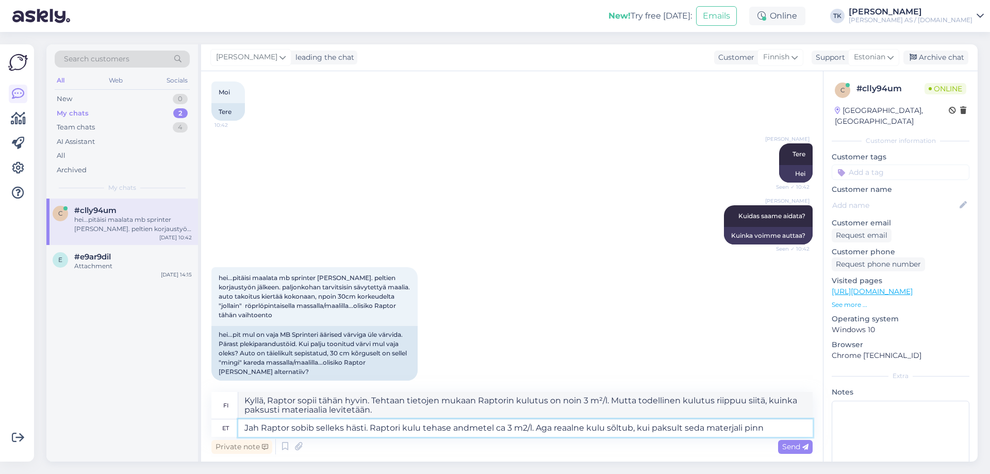
type textarea "Jah Raptor sobib selleks hästi. Raptori kulu tehase andmetel ca 3 m2/l. Aga rea…"
type textarea "Kyllä, Raptor on tähän hyvä. Tehtaan mukaan Raptorin kulutus on noin 3 m²/l. Mu…"
type textarea "Jah Raptor sobib selleks hästi. Raptori kulu tehase andmetel ca 3 m2/l. Aga rea…"
type textarea "Kyllä, Raptor sopii tähän hyvin. Raptorin kulutus on tehtaan mukaan noin 3 m²/l…"
type textarea "Jah Raptor sobib selleks hästi. Raptori kulu tehase andmetel ca 3 m2/l. Aga rea…"
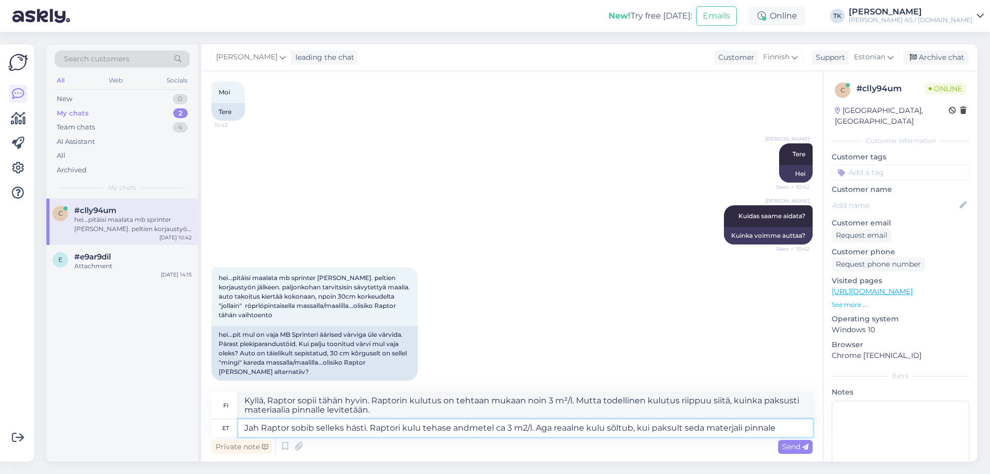
type textarea "Kyllä, Raptor sopii tähän hyvin. Tehtaan mukaan Raptorin kulutus on noin 3 m²/l…"
type textarea "Jah Raptor sobib selleks hästi. Raptori kulu tehase andmetel ca 3 m2/l. Aga rea…"
type textarea "Kyllä, Raptor sopii tähän hyvin. Tehtaan mukaan Raptorin kulutus on noin 3 m²/l…"
type textarea "Jah Raptor sobib selleks hästi. Raptori kulu tehase andmetel ca 3 m2/l. Aga rea…"
type textarea "Kyllä, Raptor sopii tähän hyvin. Tehtaan mukaan Raptorin kulutus on noin 3 m²/l…"
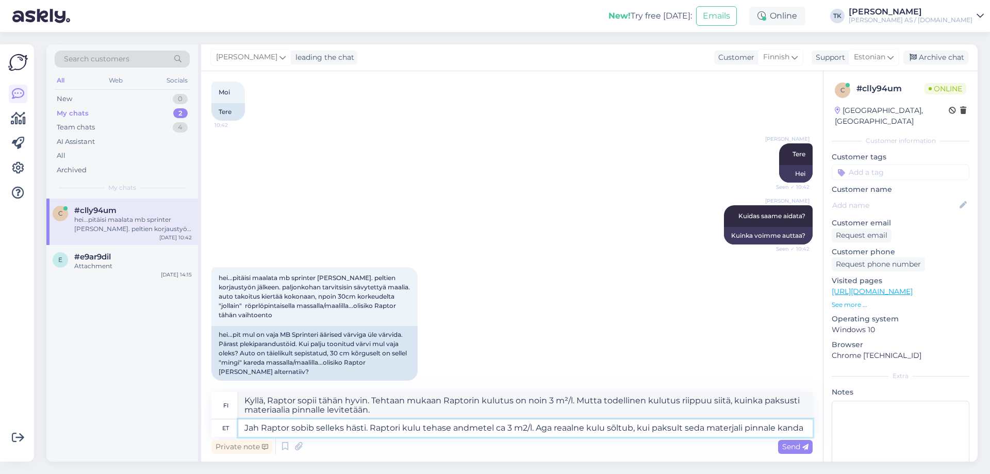
type textarea "Jah Raptor sobib selleks hästi. Raptori kulu tehase andmetel ca 3 m2/l. Aga rea…"
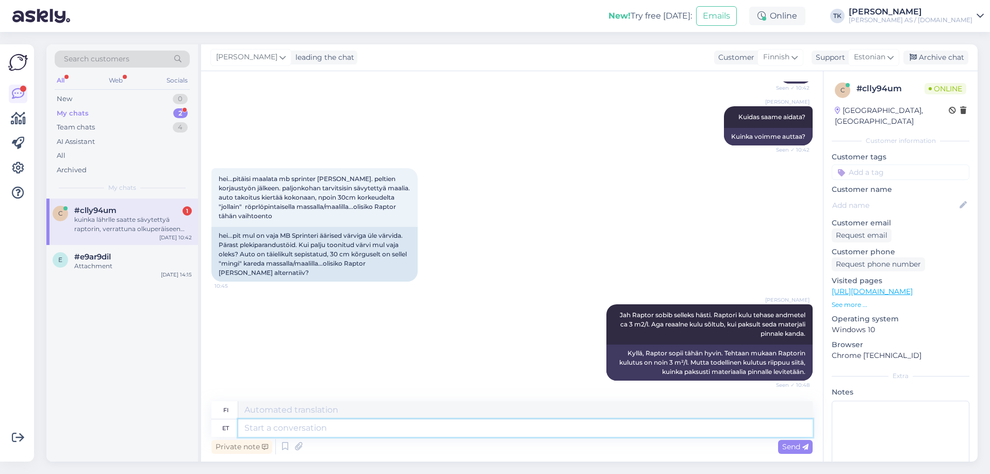
scroll to position [253, 0]
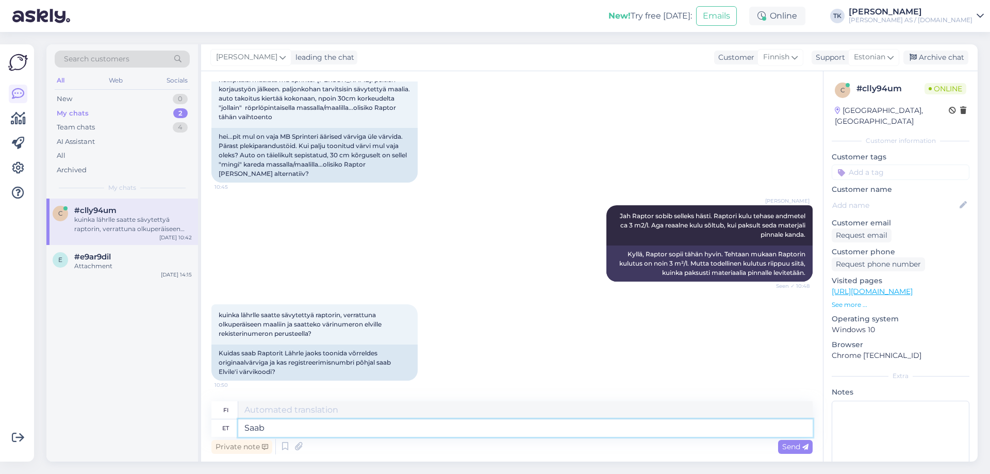
type textarea "Saab"
type textarea "Voi"
type textarea "Saab toonida"
type textarea "Voidaan sävyttää"
type textarea "Saab toonida aga"
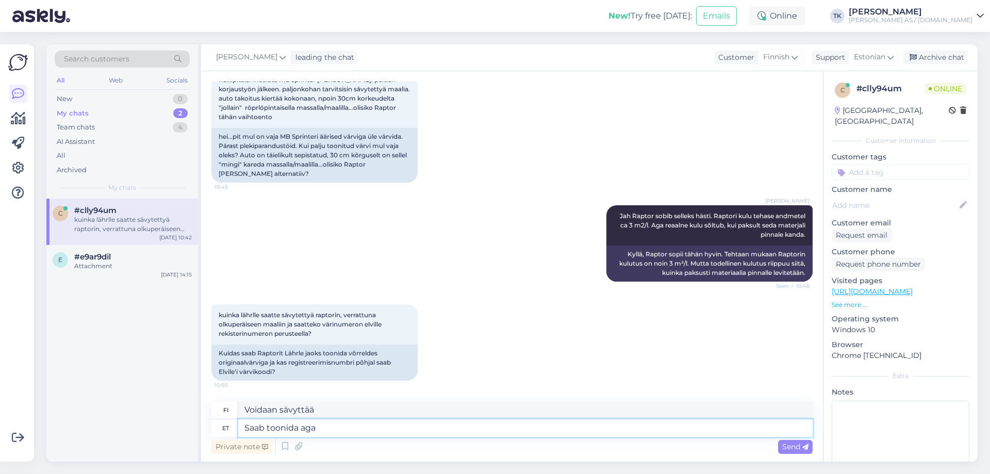
type textarea "Voidaan kyllä ​​sävyttää"
type textarea "Saab toonida aga ta e"
type textarea "Voidaan sävyttää, mutta se"
type textarea "Saab toonida aga ta ei j"
type textarea "[PERSON_NAME] sävyttää sen, mutta se ei"
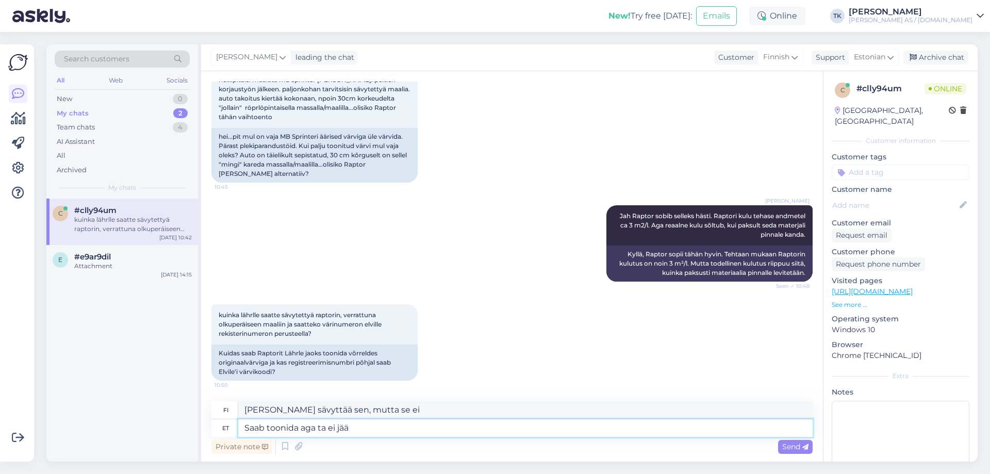
type textarea "Saab toonida aga ta ei jää"
type textarea "[PERSON_NAME] värjätä sen, mutta se ei pysy."
type textarea "Saab toonida aga ta ei jää 100%"
type textarea "[PERSON_NAME] sävyttää sen, mutta se ei pysy 100% kunnossa."
type textarea "Saab toonida aga ta ei jää 100% sama"
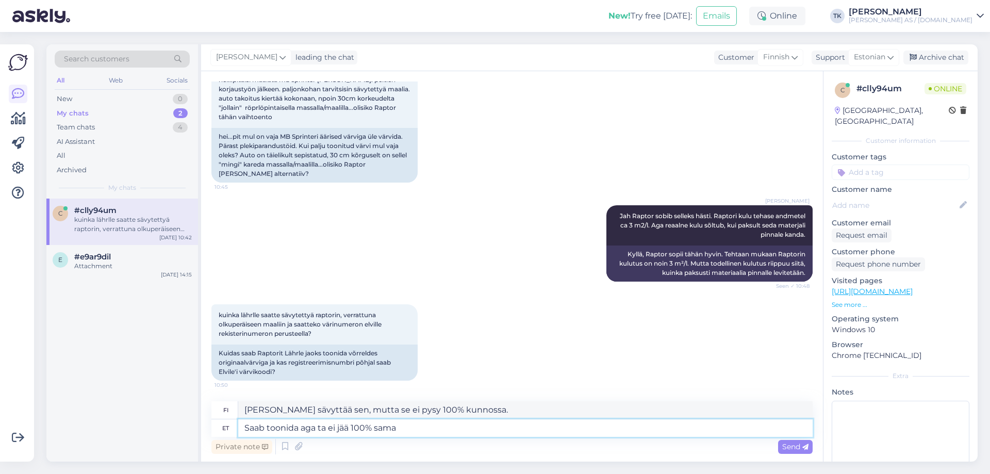
type textarea "[PERSON_NAME] sävyttää sen, mutta se ei pysy 100% samanlaisena."
type textarea "Saab toonida aga ta ei jää 100% sama tooni"
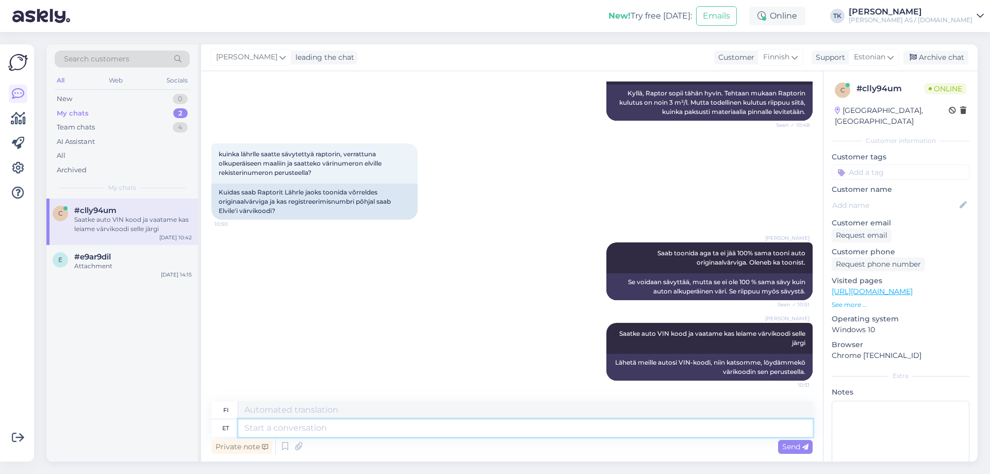
scroll to position [476, 0]
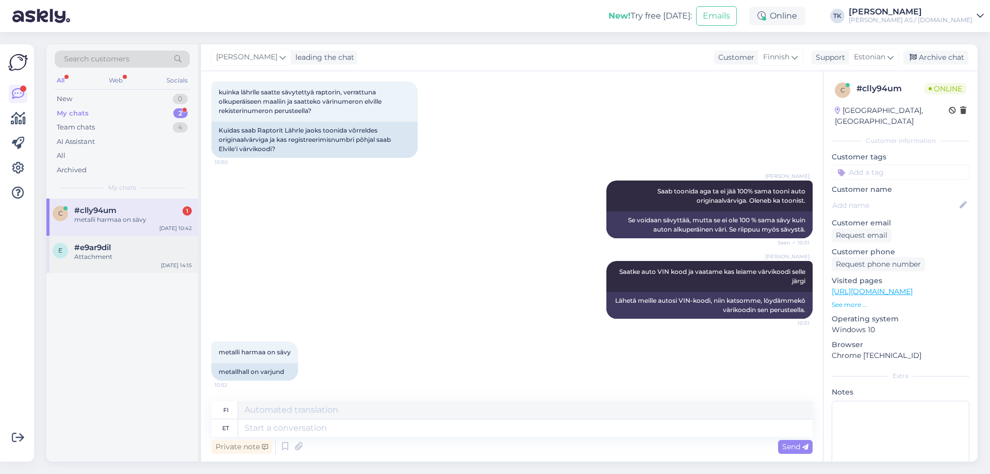
click at [114, 263] on div "e #e9ar9dil Attachment [DATE] 14:15" at bounding box center [122, 254] width 152 height 37
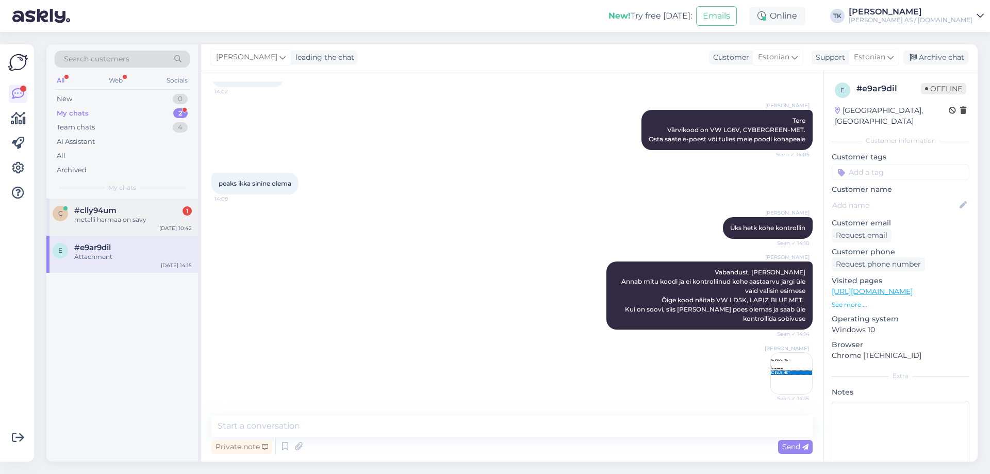
click at [123, 219] on div "metalli harmaa on sävy" at bounding box center [133, 219] width 118 height 9
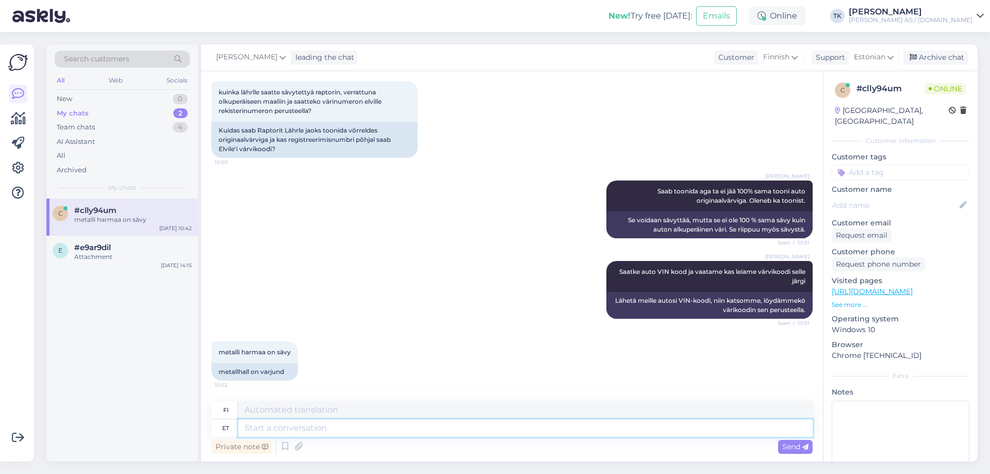
click at [264, 429] on textarea at bounding box center [525, 428] width 575 height 18
click at [312, 209] on div "[PERSON_NAME] Saab toonida aga ta ei jää 100% sama tooni auto originaalvärviga.…" at bounding box center [511, 209] width 601 height 80
click at [108, 256] on div "Attachment" at bounding box center [133, 256] width 118 height 9
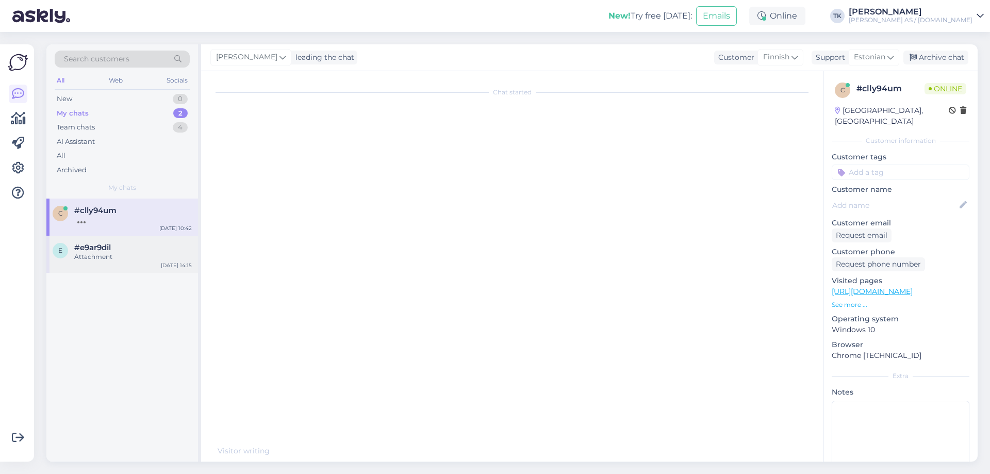
scroll to position [81, 0]
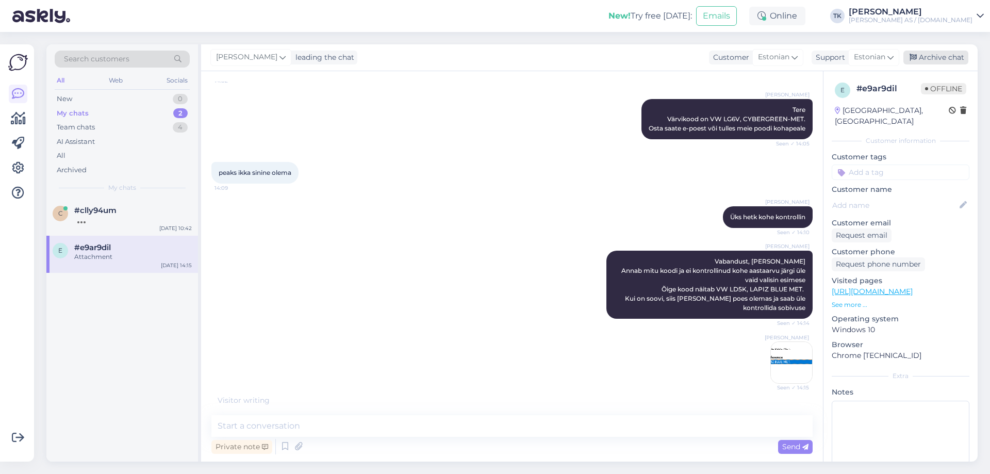
click at [942, 55] on div "Archive chat" at bounding box center [936, 58] width 65 height 14
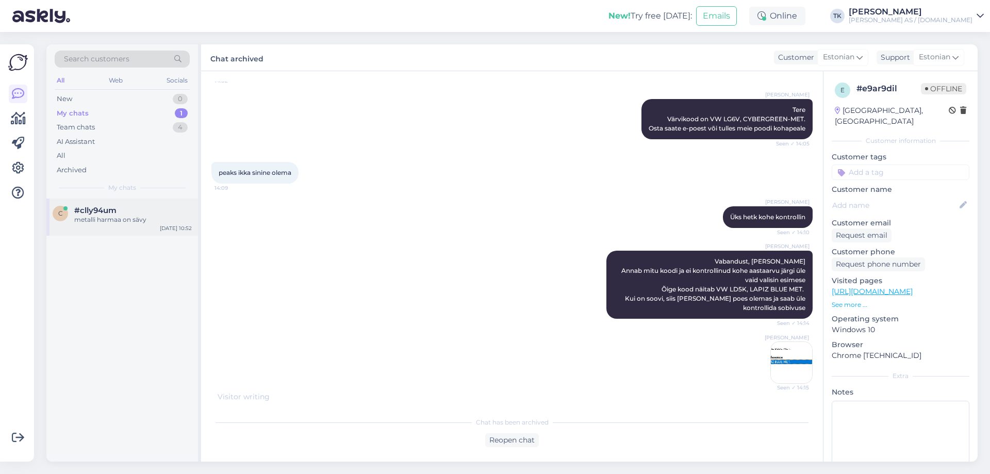
click at [98, 214] on span "#clly94um" at bounding box center [95, 210] width 42 height 9
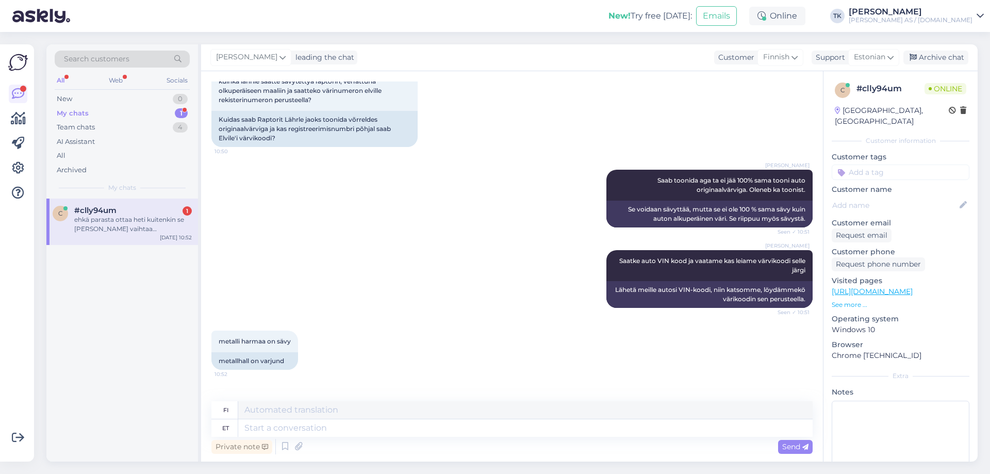
scroll to position [575, 0]
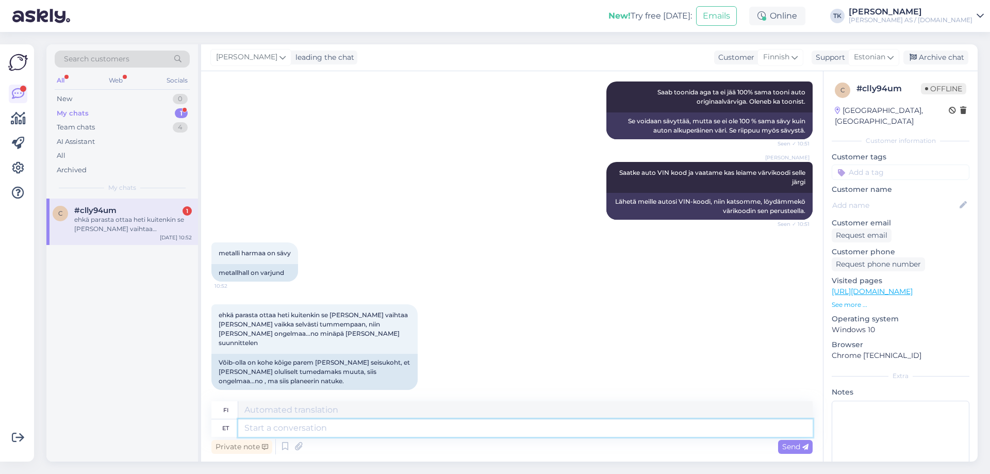
click at [278, 429] on textarea at bounding box center [525, 428] width 575 height 18
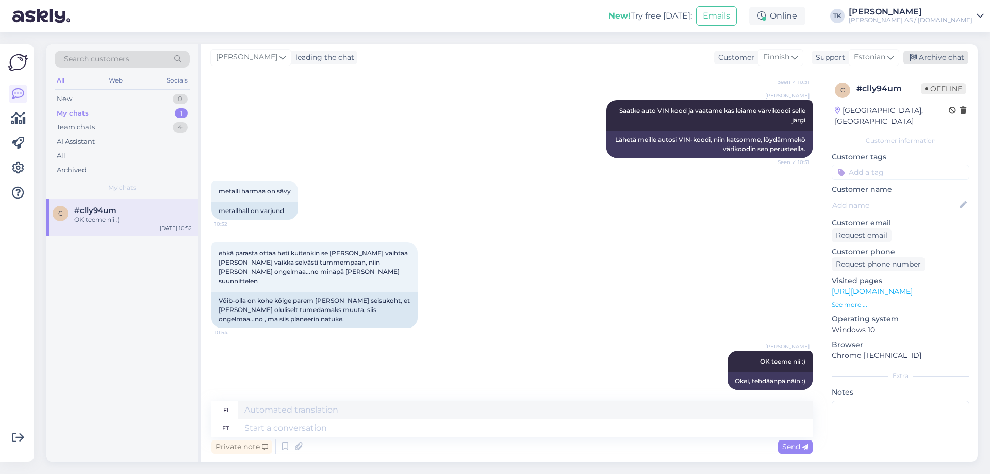
click at [929, 52] on div "Archive chat" at bounding box center [936, 58] width 65 height 14
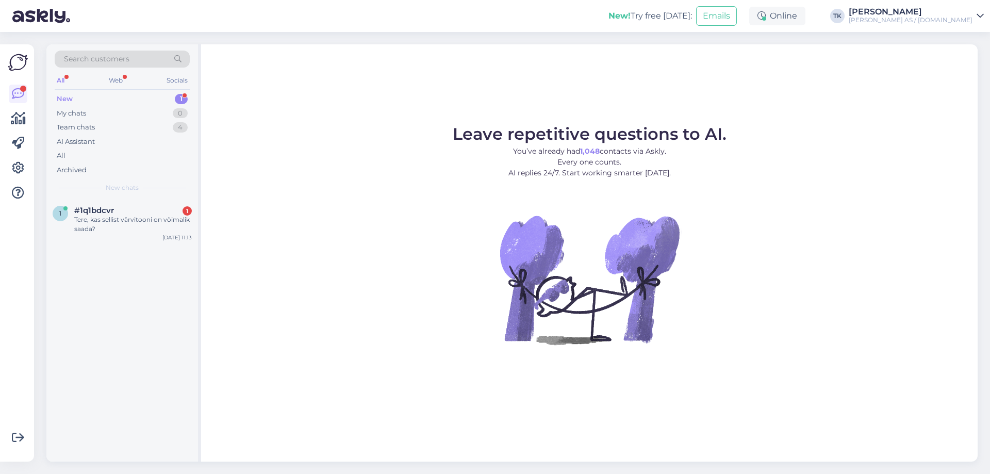
click at [73, 96] on div "New 1" at bounding box center [122, 99] width 135 height 14
click at [91, 223] on div "Tere, kas sellist värvitooni on võimalik saada?" at bounding box center [133, 224] width 118 height 19
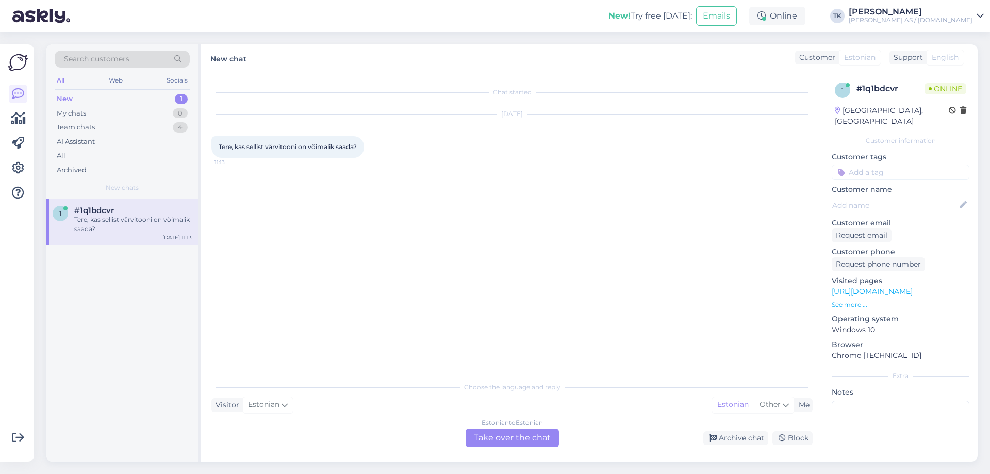
click at [113, 225] on div "Tere, kas sellist värvitooni on võimalik saada?" at bounding box center [133, 224] width 118 height 19
click at [506, 437] on div "Estonian to Estonian Take over the chat" at bounding box center [512, 438] width 93 height 19
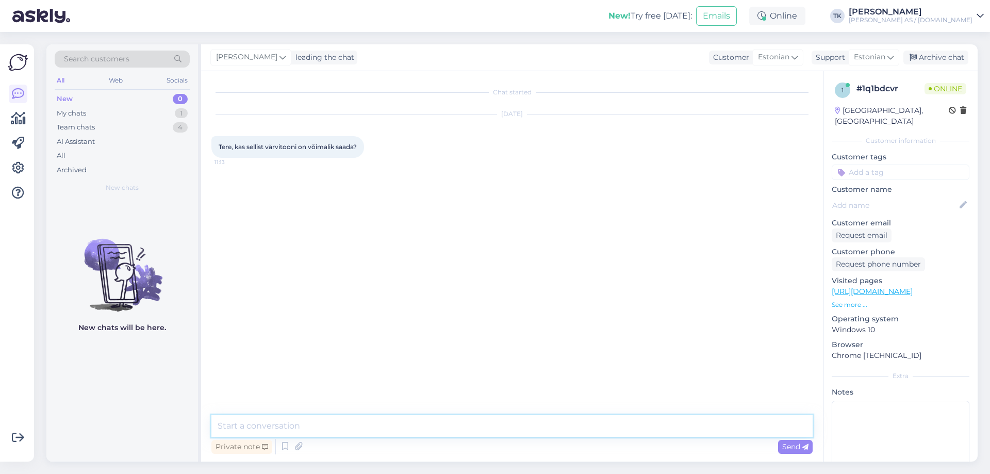
drag, startPoint x: 241, startPoint y: 432, endPoint x: 279, endPoint y: 417, distance: 41.2
click at [241, 432] on textarea at bounding box center [511, 426] width 601 height 22
type textarea "Tere"
type textarea "Mis toonist käib jutt?"
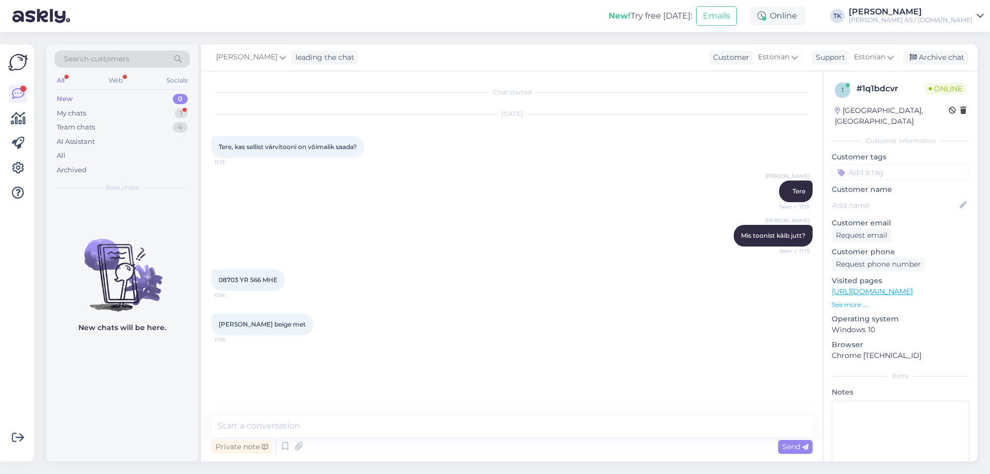
click at [642, 81] on div "Chat started Sep 9 2025 Tere, kas sellist värvitooni on võimalik saada? 11:13 T…" at bounding box center [516, 243] width 611 height 324
click at [230, 425] on textarea at bounding box center [511, 426] width 601 height 22
paste textarea "(QR täitepudel)"
click at [248, 250] on div "Tõnis Kask Mis toonist käib jutt? Seen ✓ 11:15" at bounding box center [511, 236] width 601 height 44
click at [379, 427] on textarea "Värvikood on HONDA YR566M," at bounding box center [511, 426] width 601 height 22
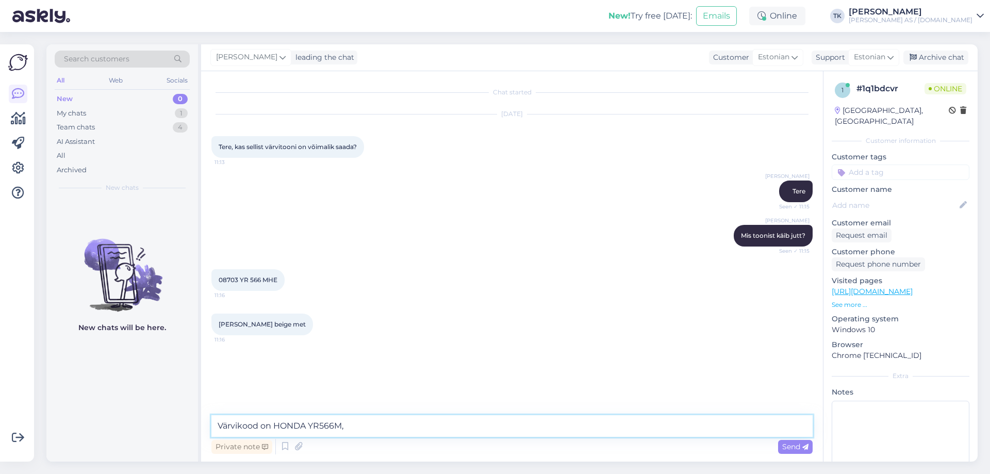
paste textarea "BORREGO BEIGE MET."
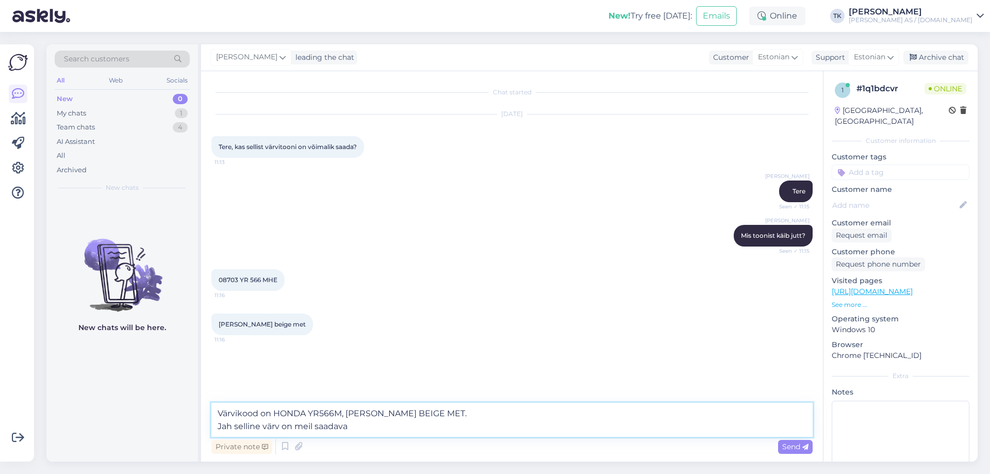
type textarea "Värvikood on HONDA YR566M, BORREGO BEIGE MET. Jah selline värv on meil saadaval"
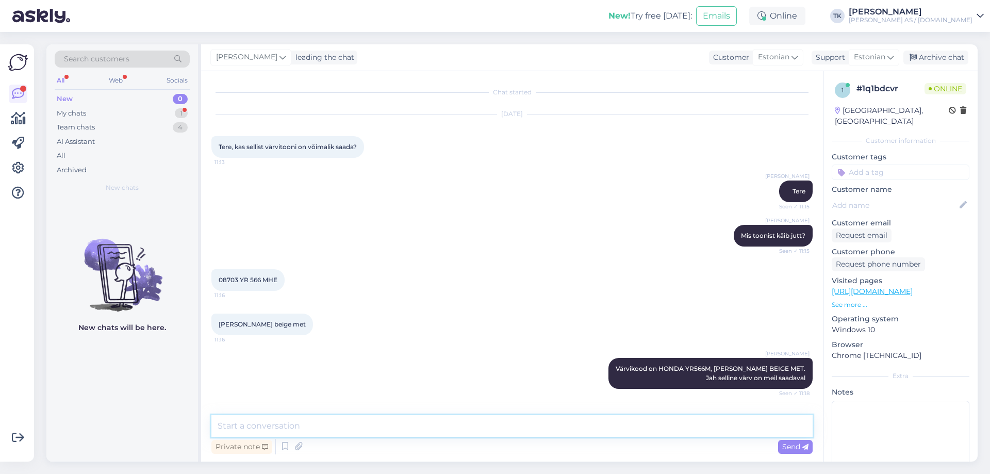
scroll to position [39, 0]
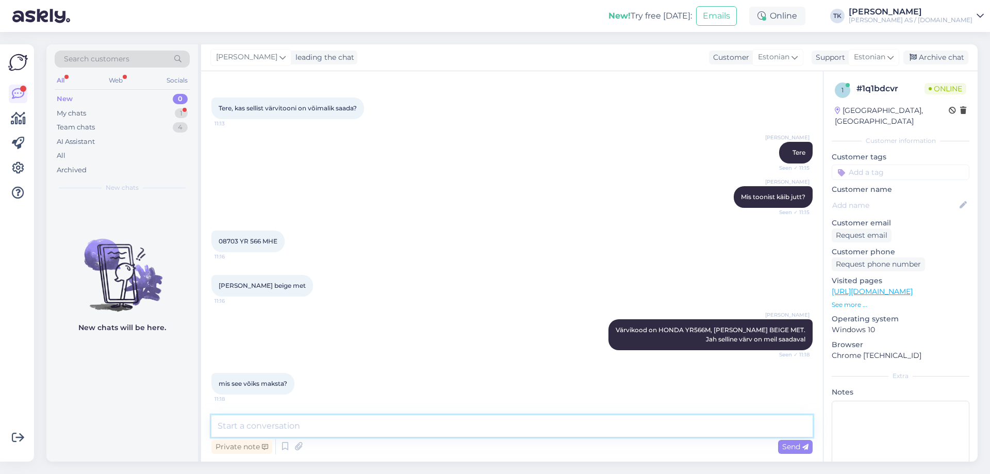
click at [239, 426] on textarea at bounding box center [511, 426] width 601 height 22
type textarea "mis kujul seda värvi soovite?"
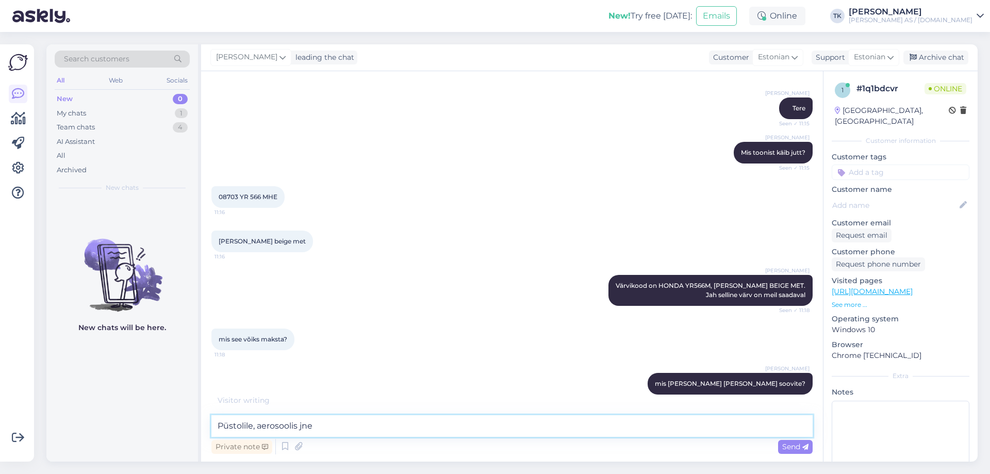
type textarea "Püstolile, aerosoolis jne?"
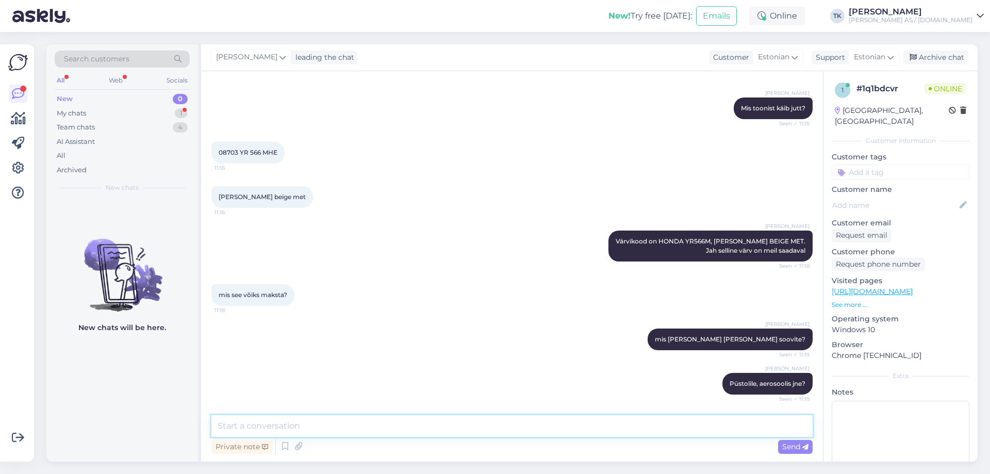
scroll to position [172, 0]
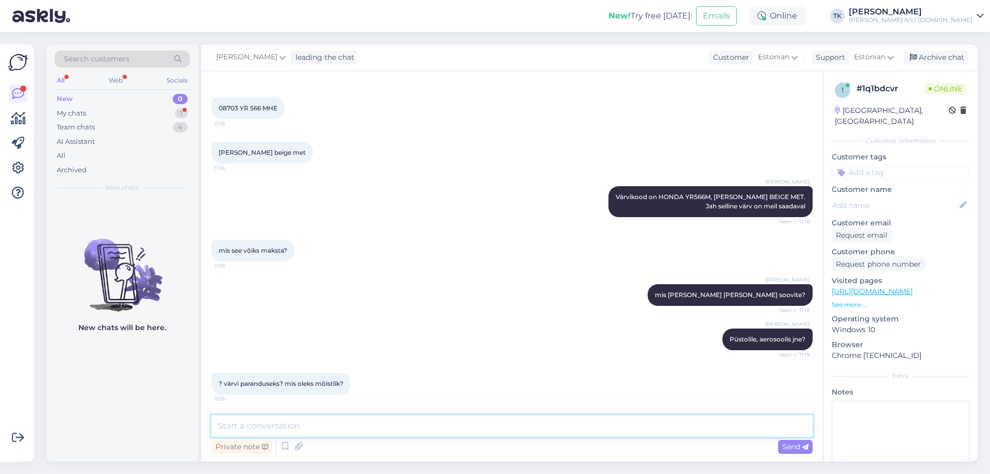
click at [228, 428] on textarea at bounding box center [511, 426] width 601 height 22
type textarea "Värviparandus on lai mõiste. Kivitäkete paranduseks sobib pinslipudelis värv"
drag, startPoint x: 548, startPoint y: 423, endPoint x: 168, endPoint y: 426, distance: 380.7
click at [173, 429] on div "Search customers All Web Socials New 0 My chats 1 Team chats 4 AI Assistant All…" at bounding box center [512, 252] width 932 height 417
type textarea "Kui suurest pinnast käib jutt?"
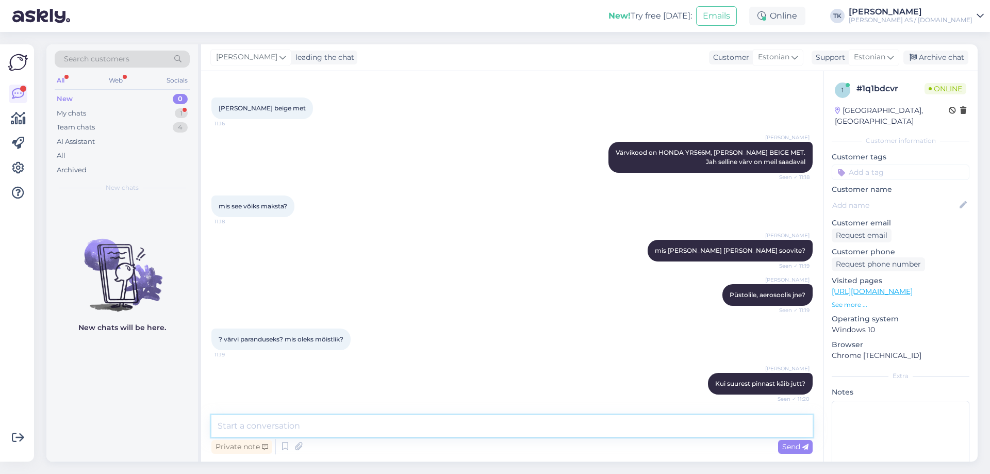
scroll to position [260, 0]
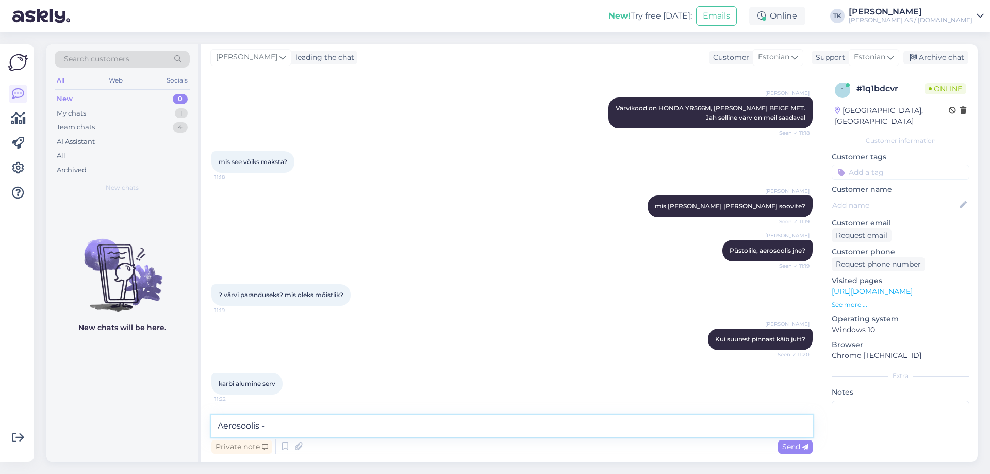
paste textarea "https://www.xn--autovrvid-z2a.ee/index.php?sisu=tootekataloog&mid=1&kat=181&id=…"
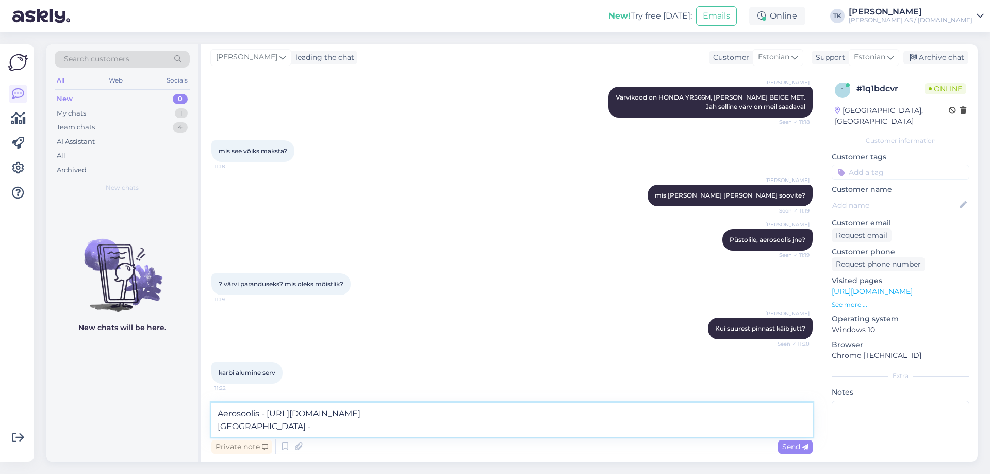
paste textarea "https://www.xn--autovrvid-z2a.ee/metallikvarv-toosegu-dichem&kat=180"
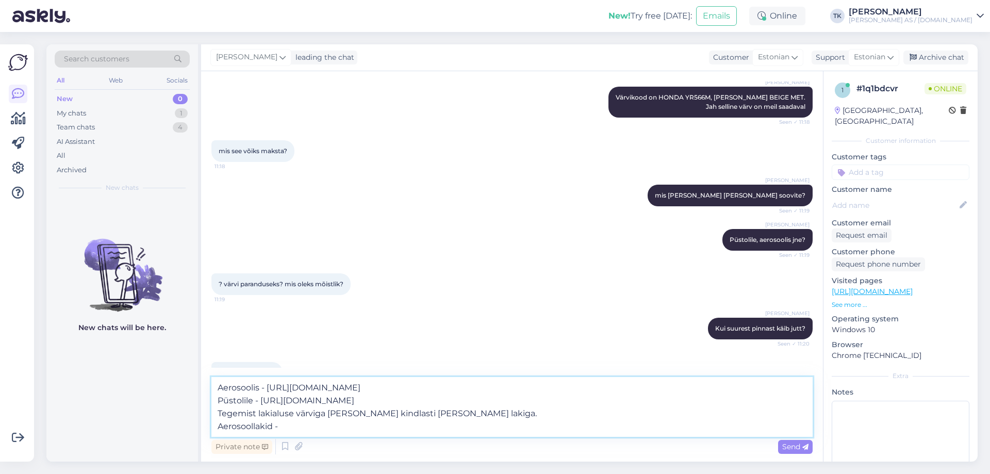
paste textarea "https://www.xn--autovrvid-z2a.ee/lakid"
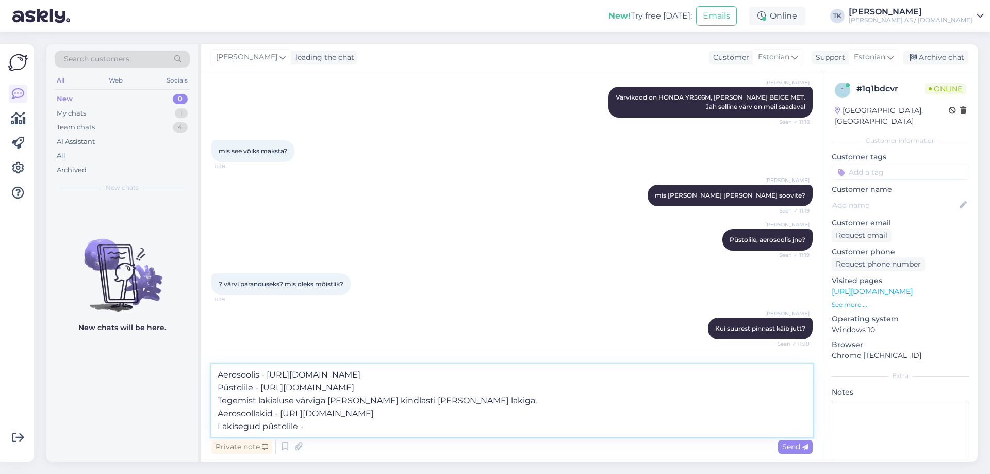
paste textarea "https://www.xn--autovrvid-z2a.ee/lakisegud"
type textarea "Aerosoolis - https://www.xn--autovrvid-z2a.ee/index.php?sisu=tootekataloog&mid=…"
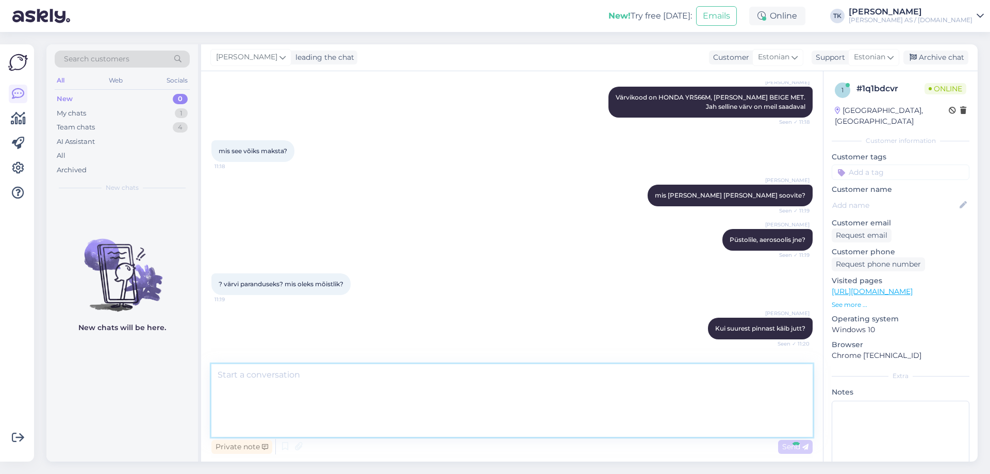
scroll to position [370, 0]
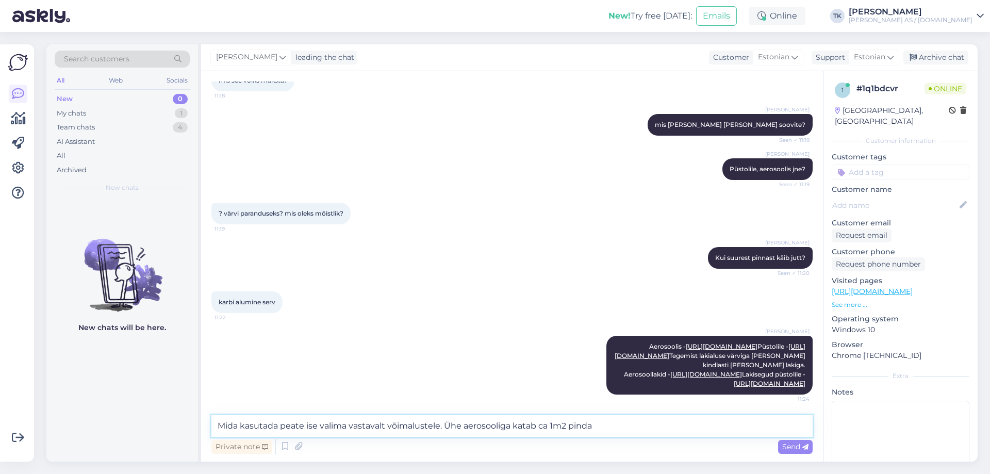
type textarea "Mida kasutada peate ise valima vastavalt võimalustele. Ühe aerosooliga katab ca…"
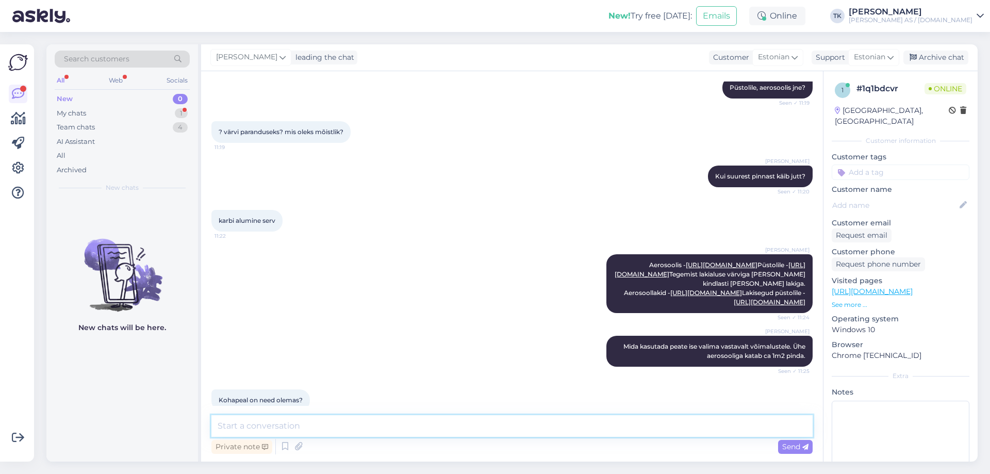
scroll to position [468, 0]
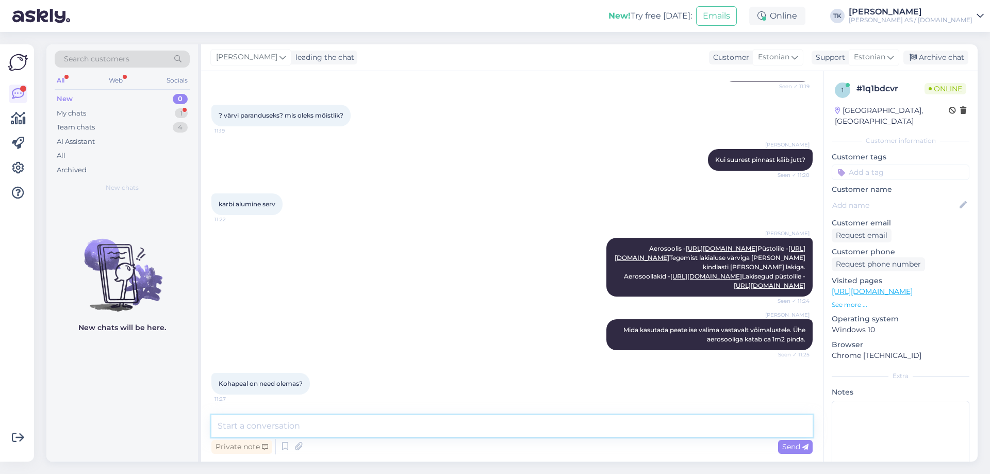
click at [260, 427] on textarea at bounding box center [511, 426] width 601 height 22
type textarea "Jah kõik tooted mida näete e-poes on ka kauplustes kohapeal kohe olemas"
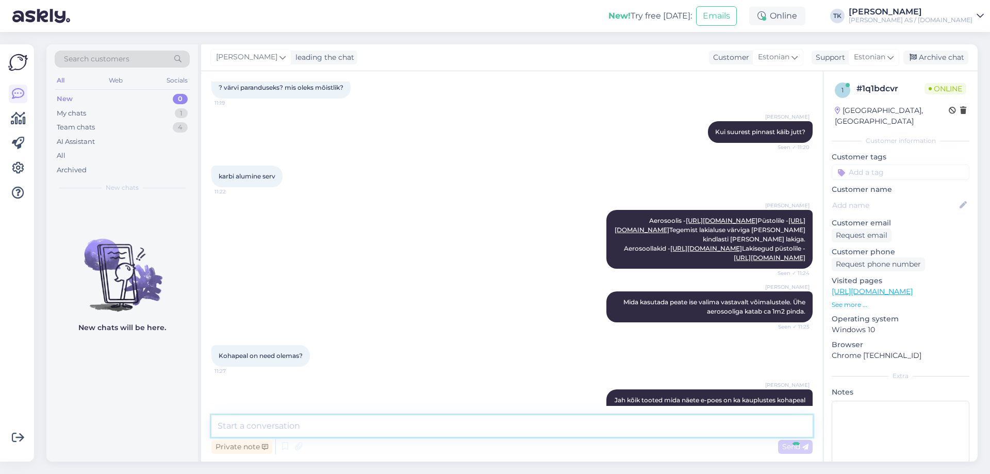
scroll to position [521, 0]
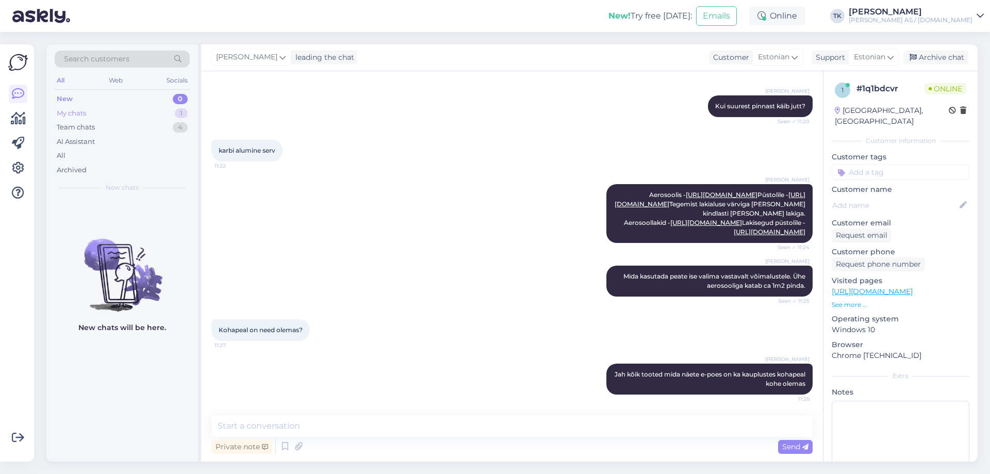
click at [74, 111] on div "My chats" at bounding box center [71, 113] width 29 height 10
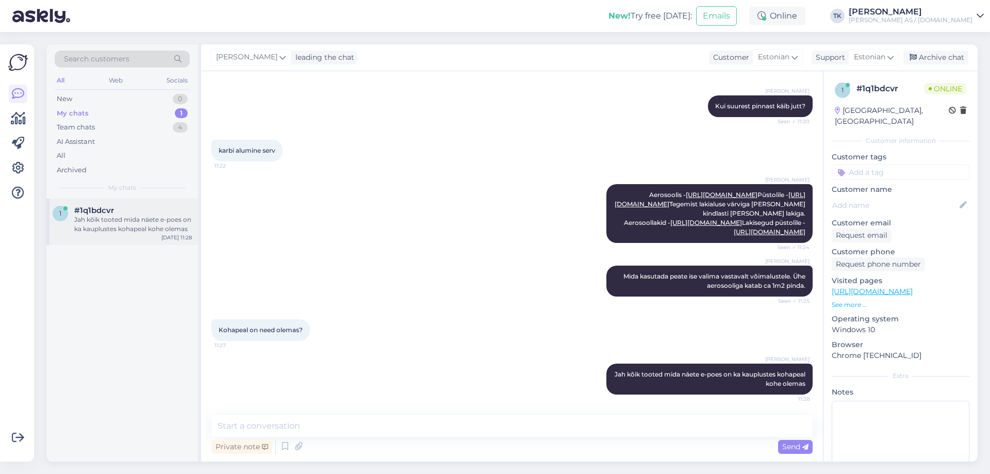
click at [127, 220] on div "Jah kõik tooted mida näete e-poes on ka kauplustes kohapeal kohe olemas" at bounding box center [133, 224] width 118 height 19
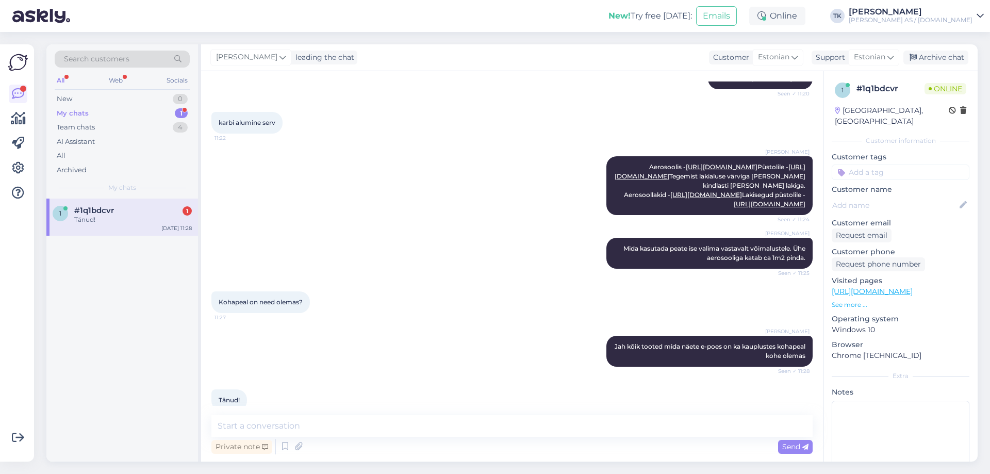
scroll to position [566, 0]
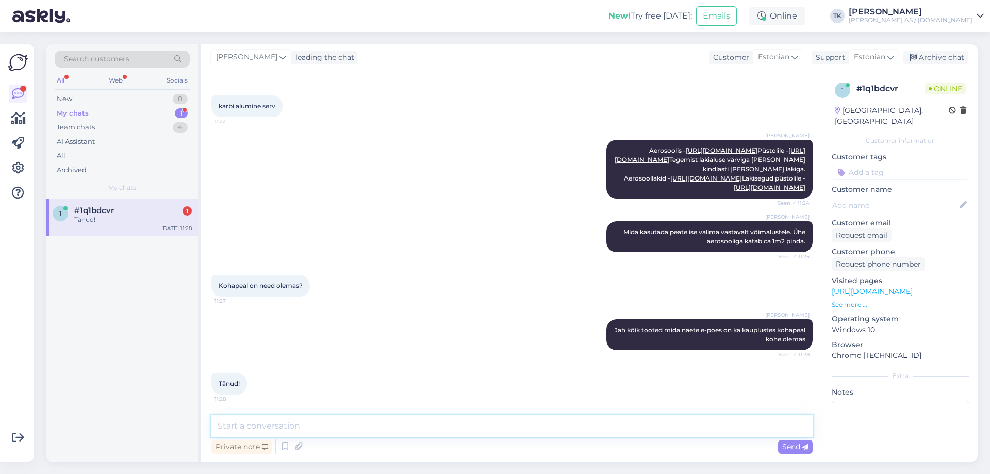
click at [288, 419] on textarea at bounding box center [511, 426] width 601 height 22
type textarea "Palun"
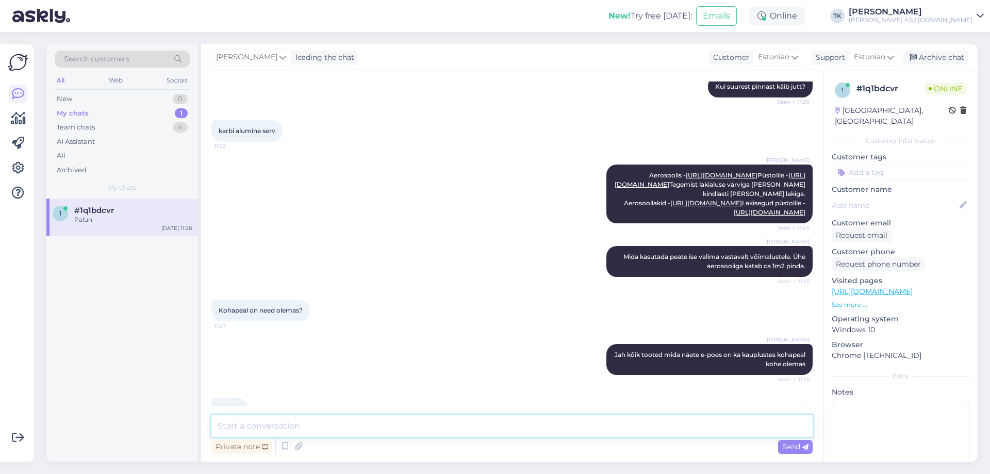
scroll to position [610, 0]
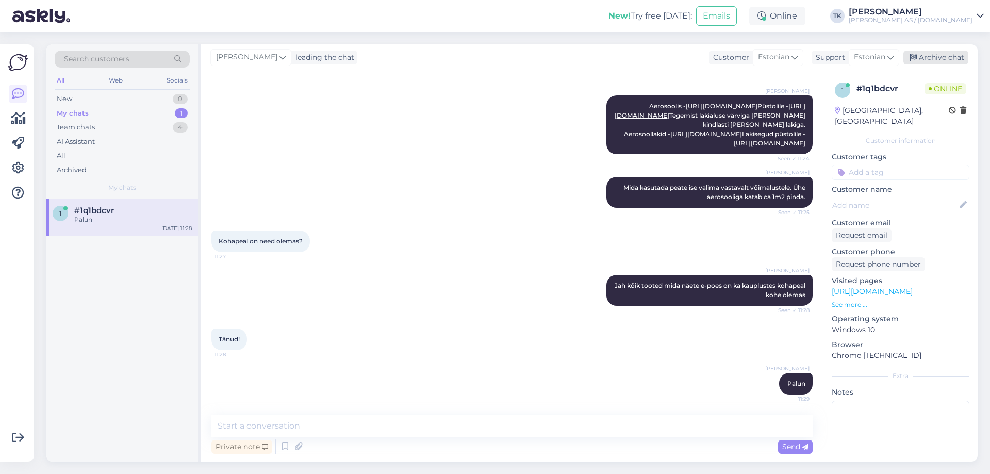
click at [934, 57] on div "Archive chat" at bounding box center [936, 58] width 65 height 14
